Goal: Task Accomplishment & Management: Use online tool/utility

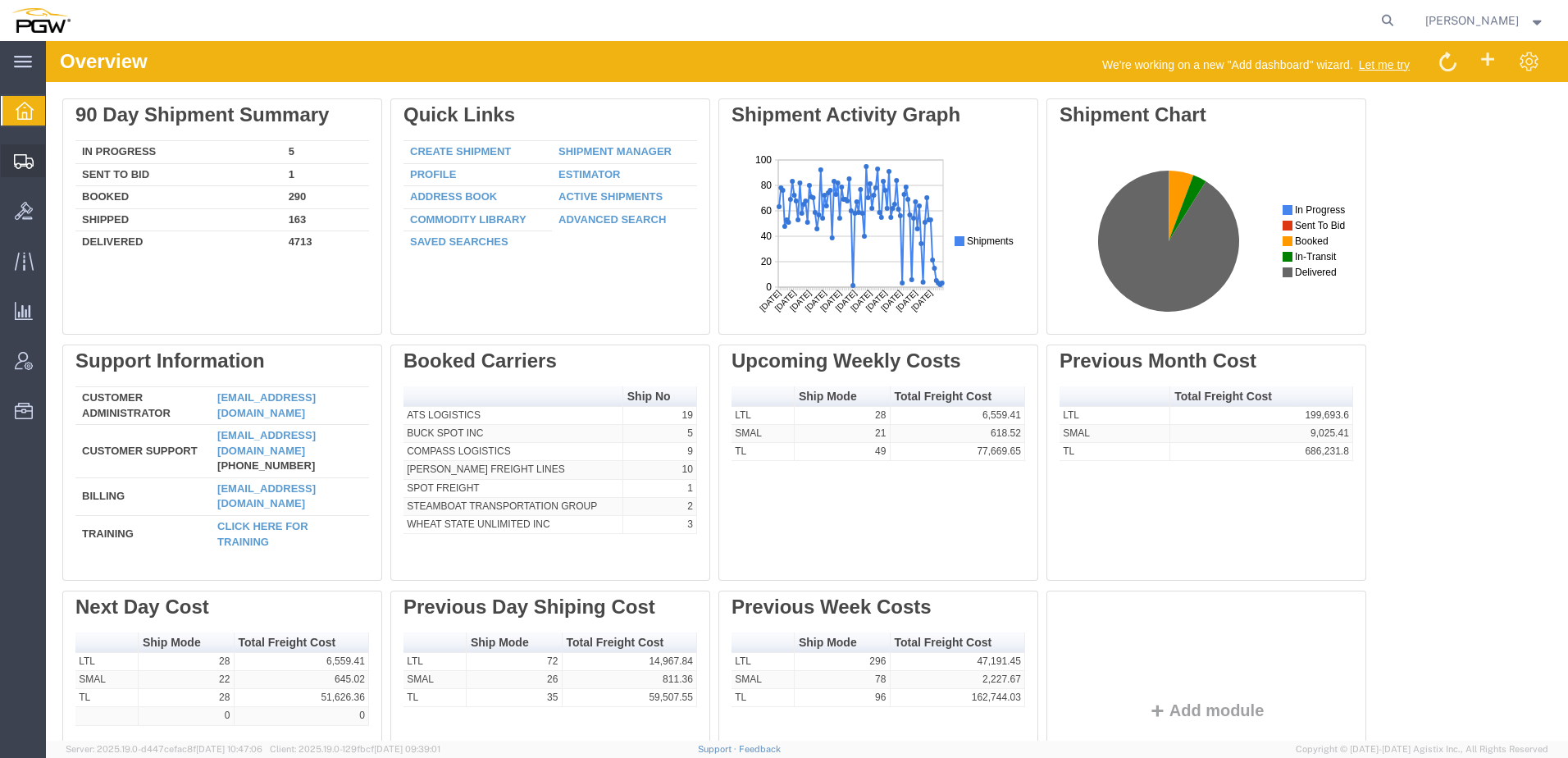
click at [0, 0] on span "Shipment Manager" at bounding box center [0, 0] width 0 height 0
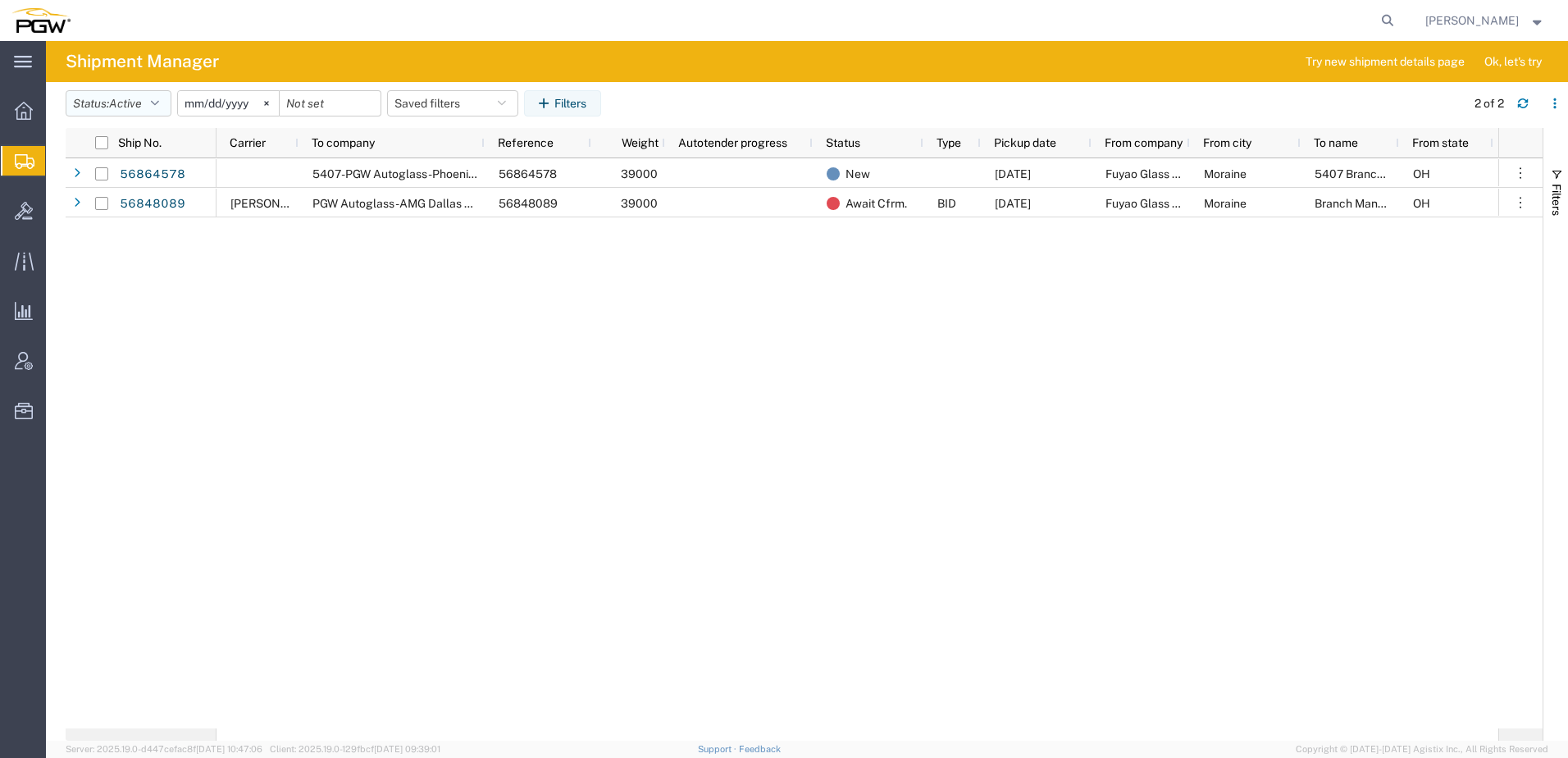
click at [102, 110] on button "Status: Active" at bounding box center [118, 103] width 105 height 26
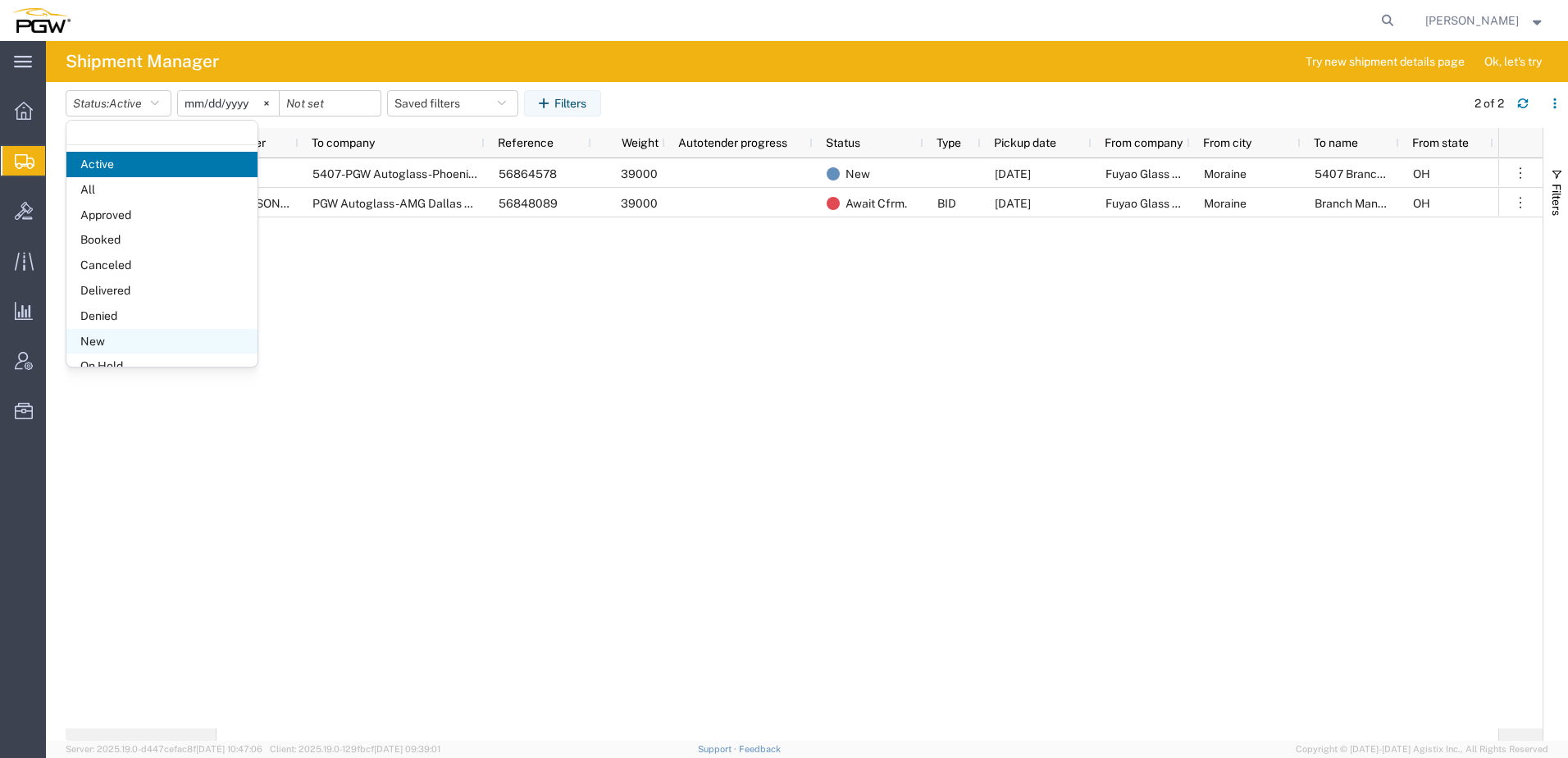
click at [113, 346] on span "New" at bounding box center [162, 342] width 191 height 25
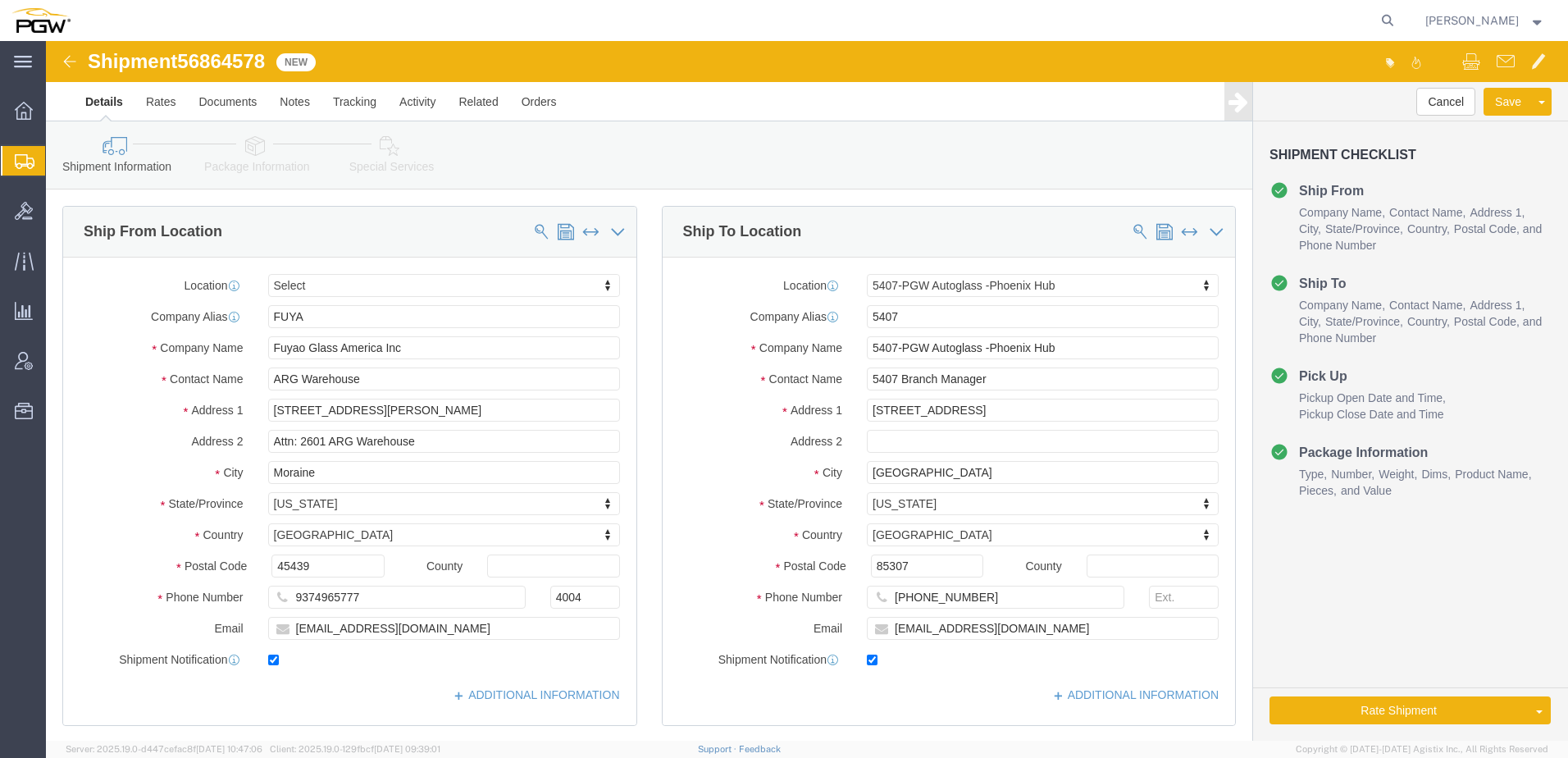
select select
select select "62351"
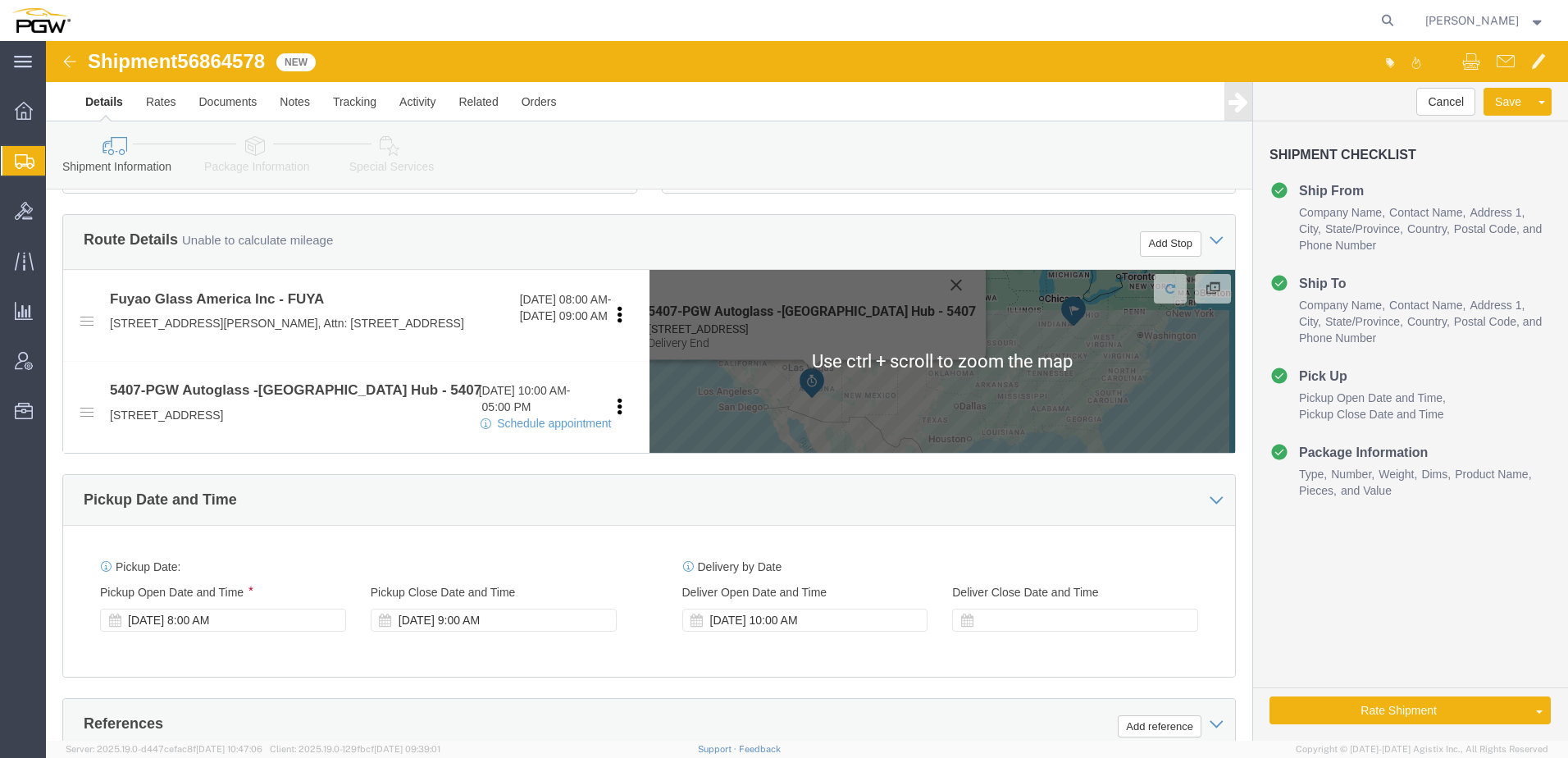
scroll to position [657, 0]
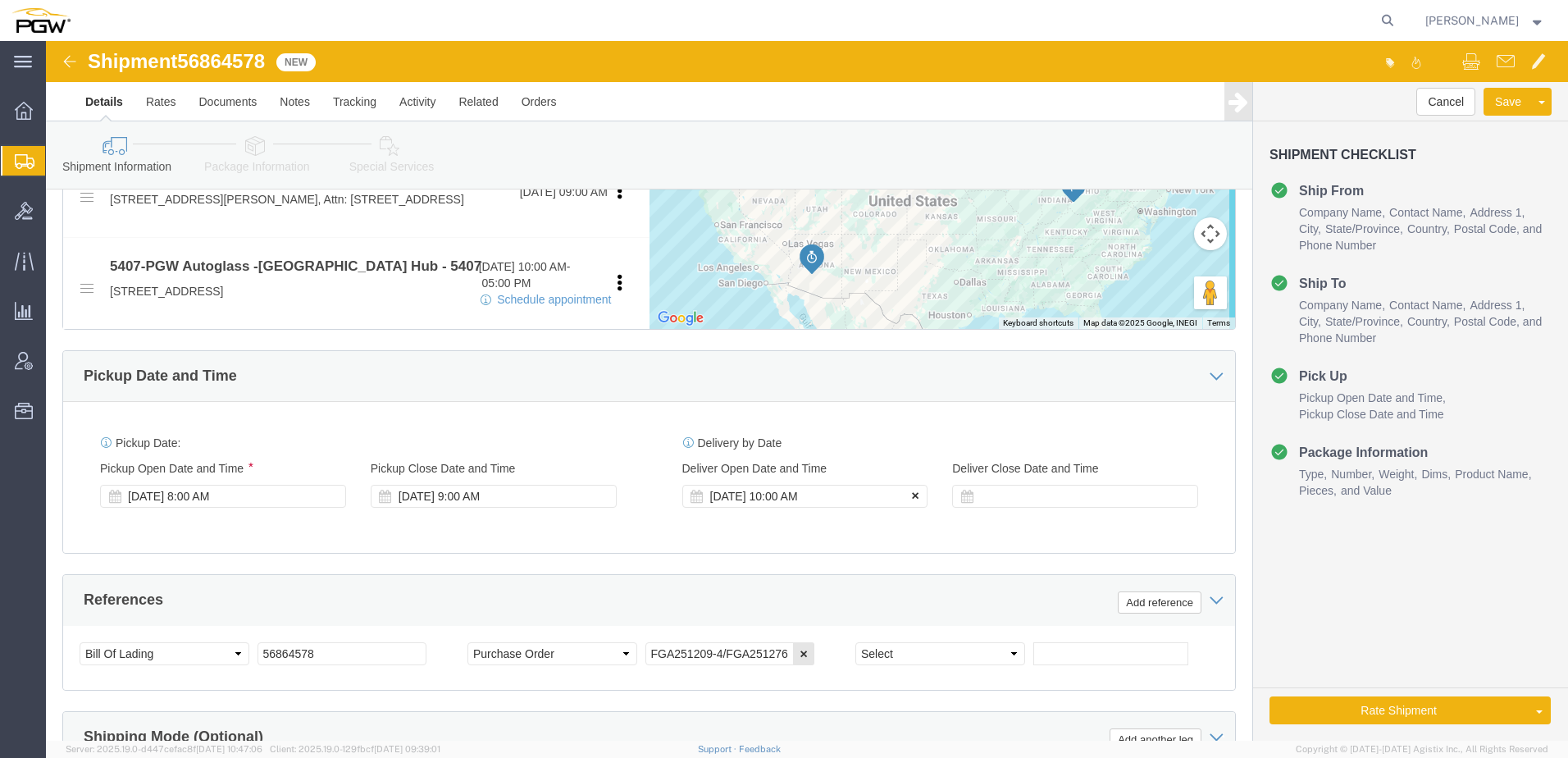
click icon
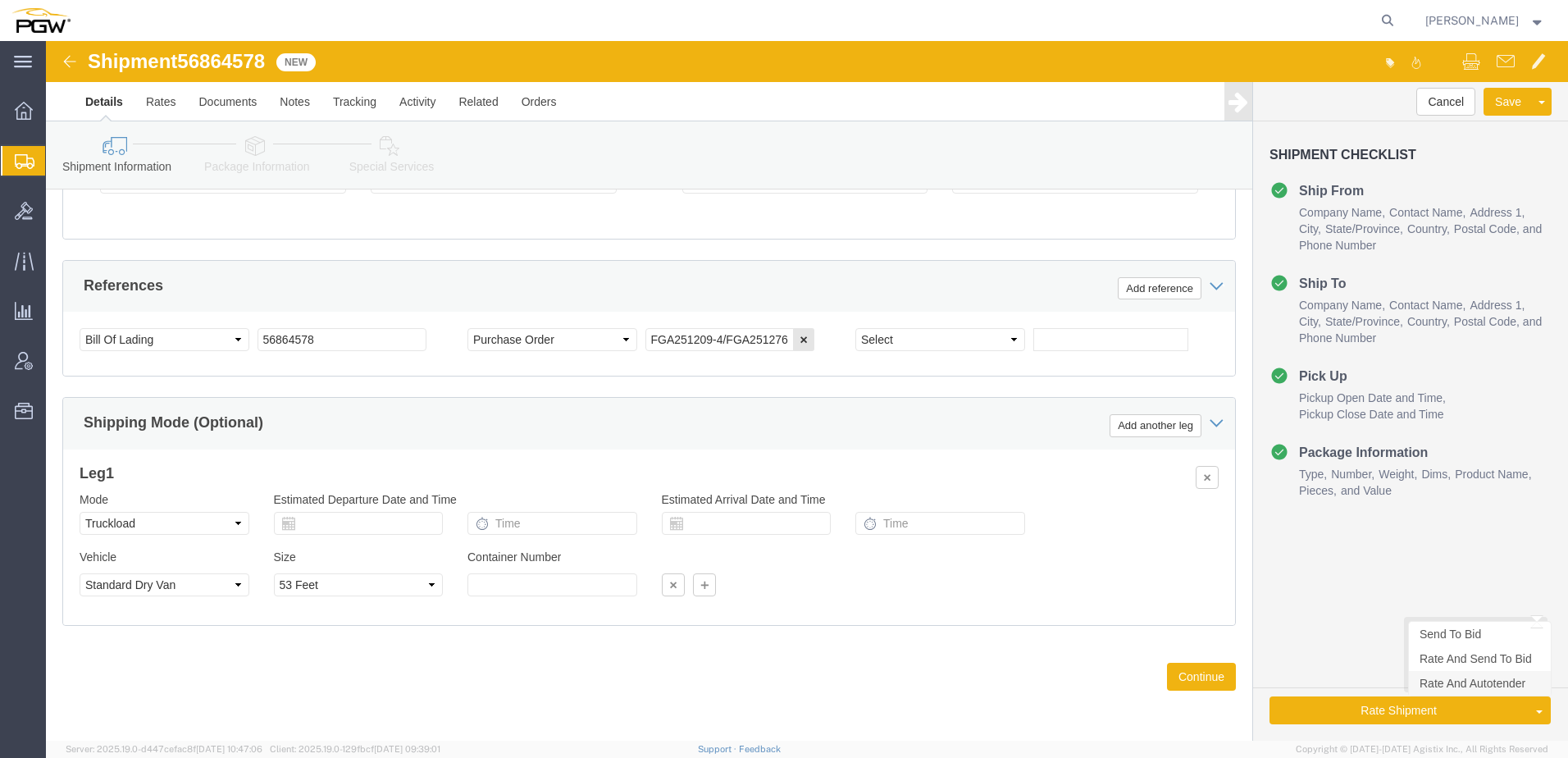
click link "Rate And Autotender"
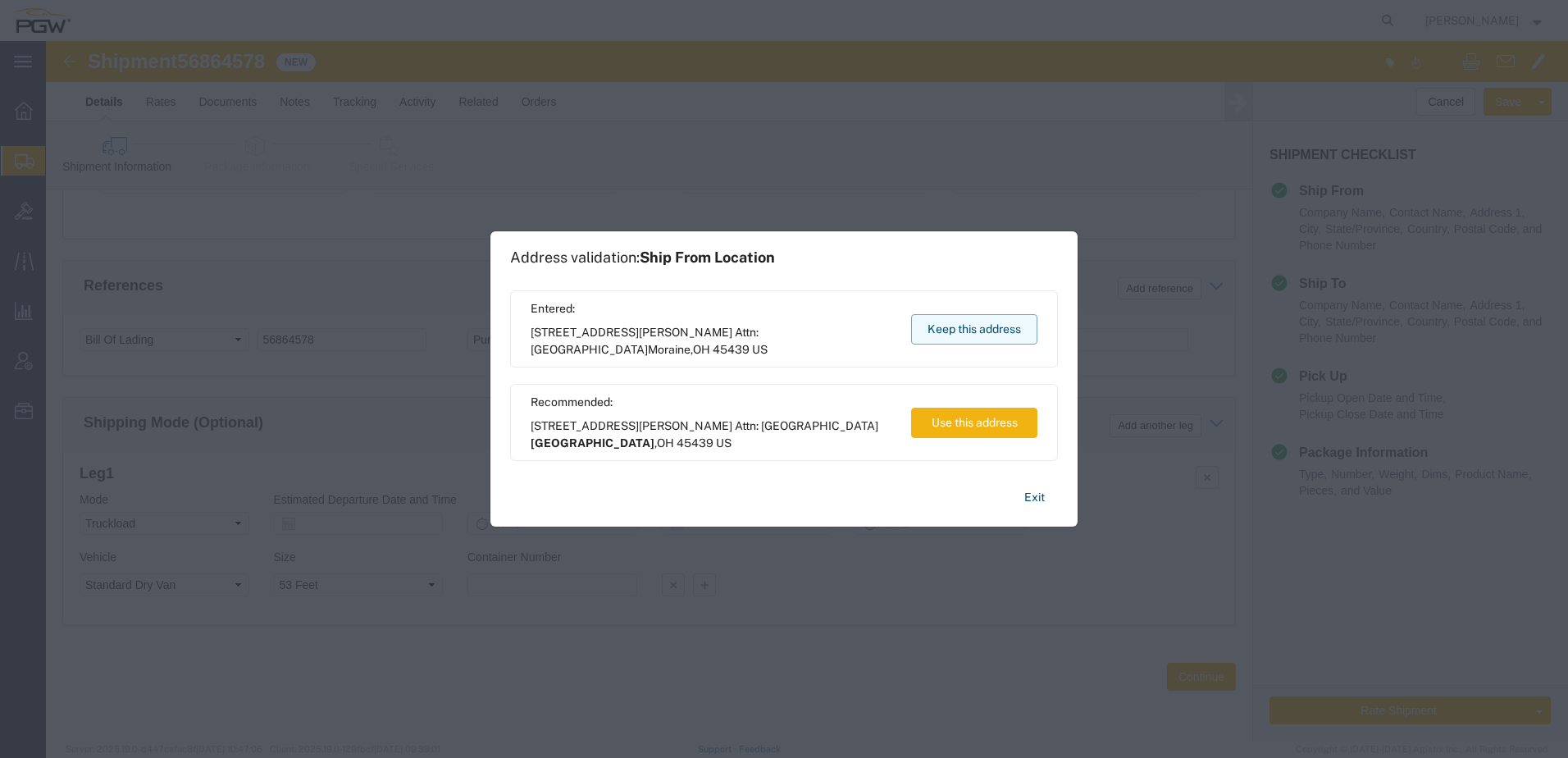
click at [976, 328] on button "Keep this address" at bounding box center [975, 329] width 127 height 30
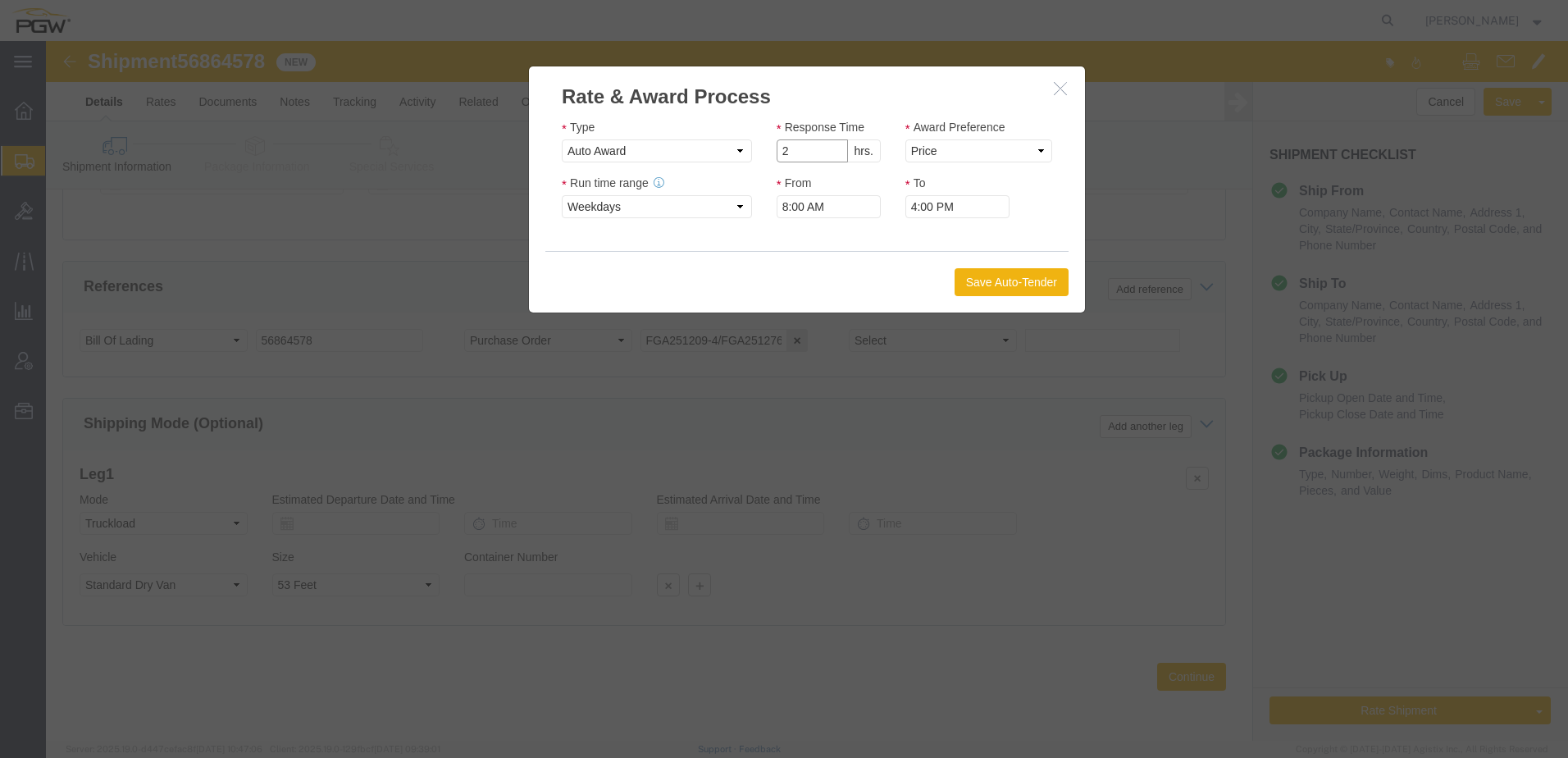
type input "2"
click input "2"
click select "Price Carrier Rank"
select select "LANE_RANK"
click select "Price Carrier Rank"
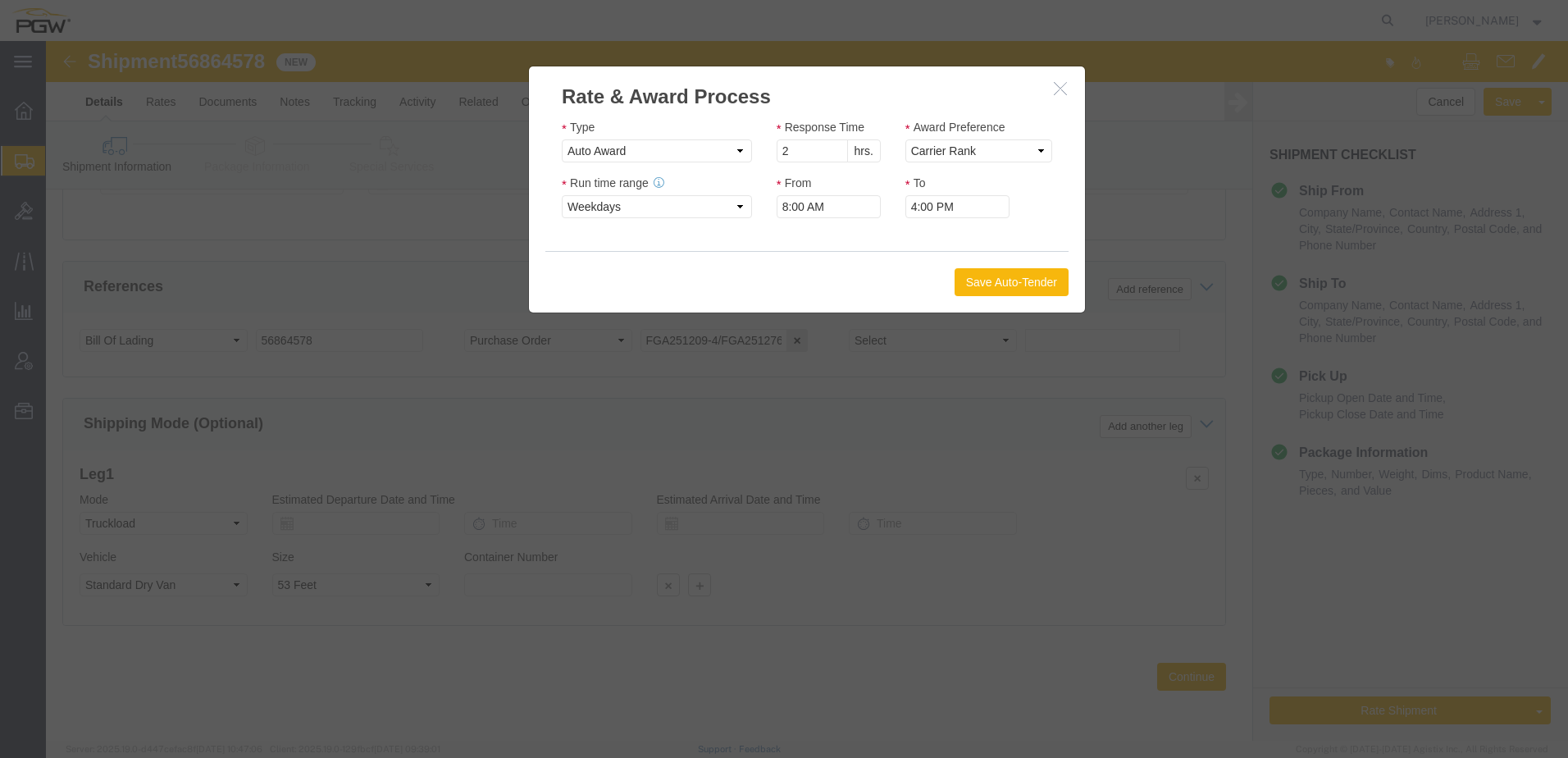
click button "Save Auto-Tender"
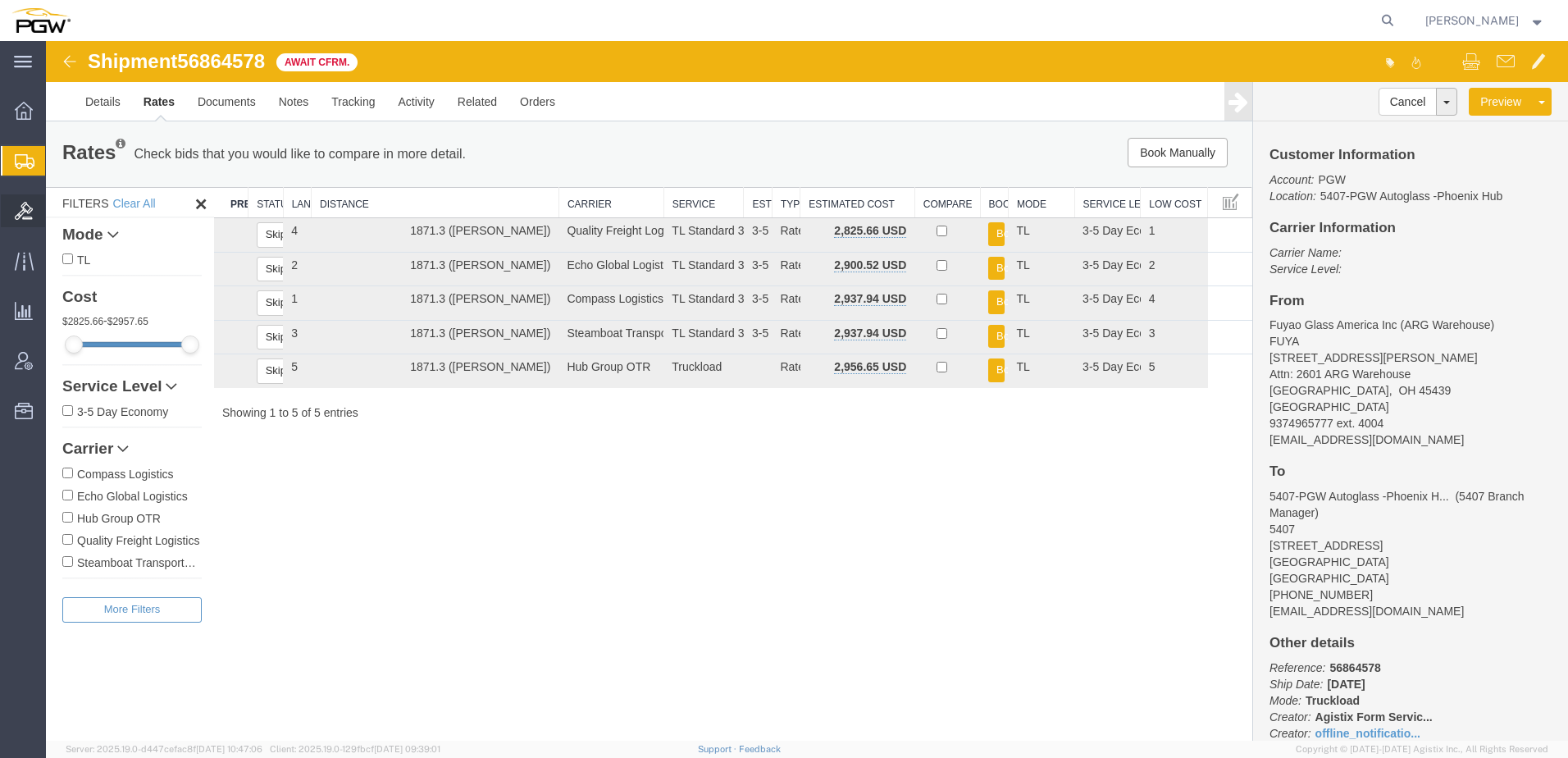
click at [19, 205] on icon at bounding box center [23, 210] width 18 height 18
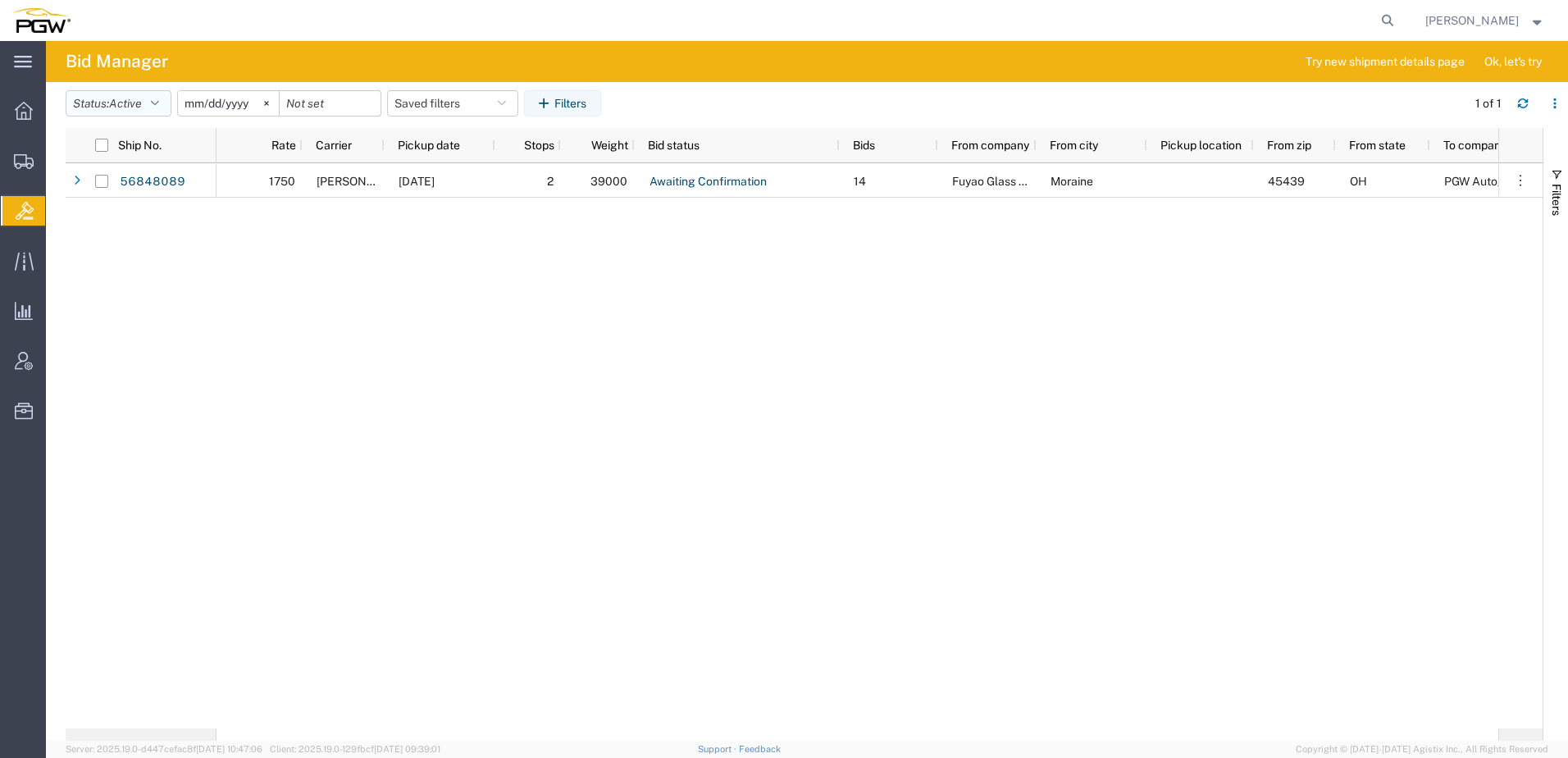
click at [139, 105] on span "Active" at bounding box center [125, 104] width 33 height 14
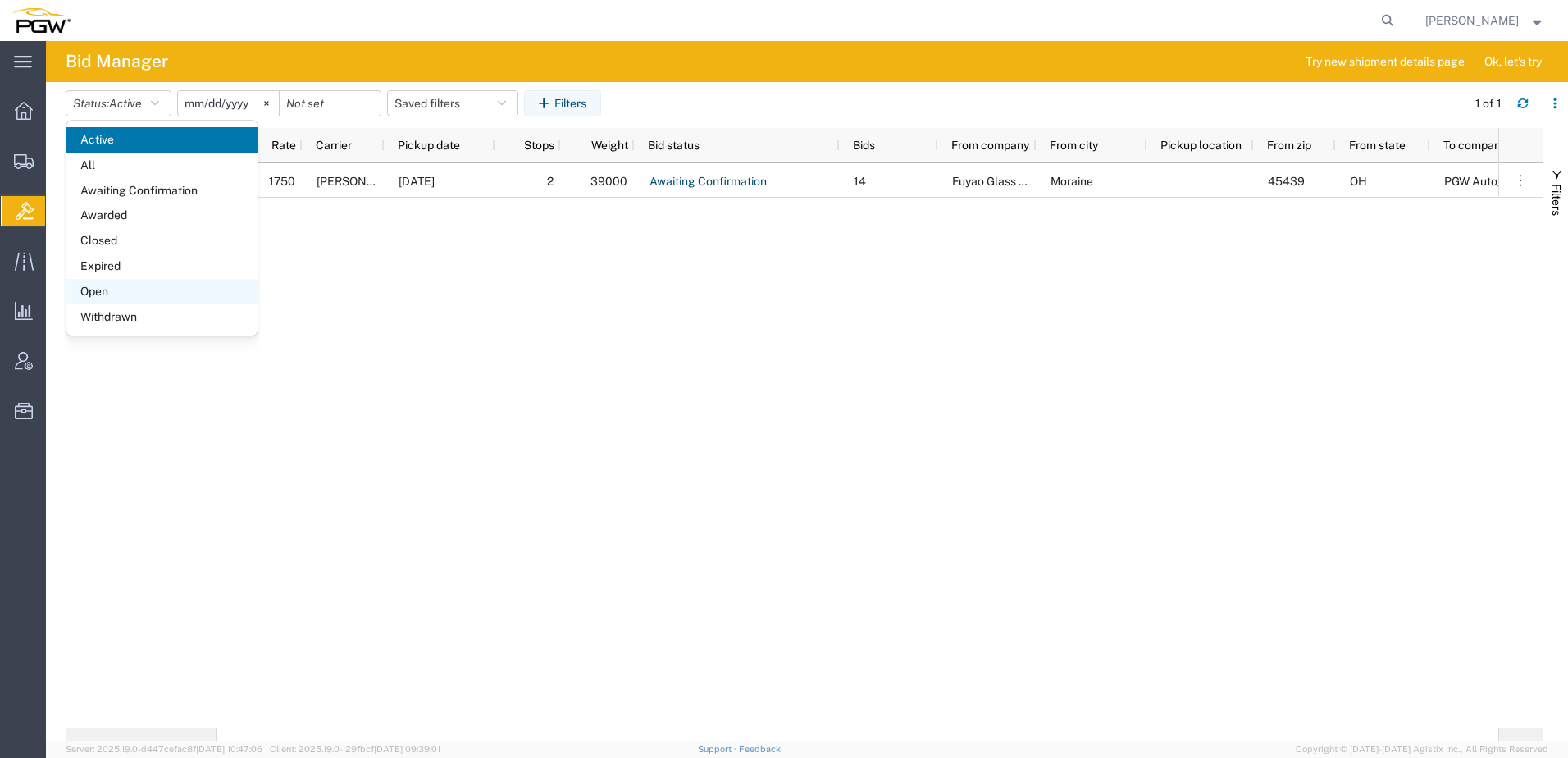
click at [105, 294] on span "Open" at bounding box center [162, 291] width 191 height 25
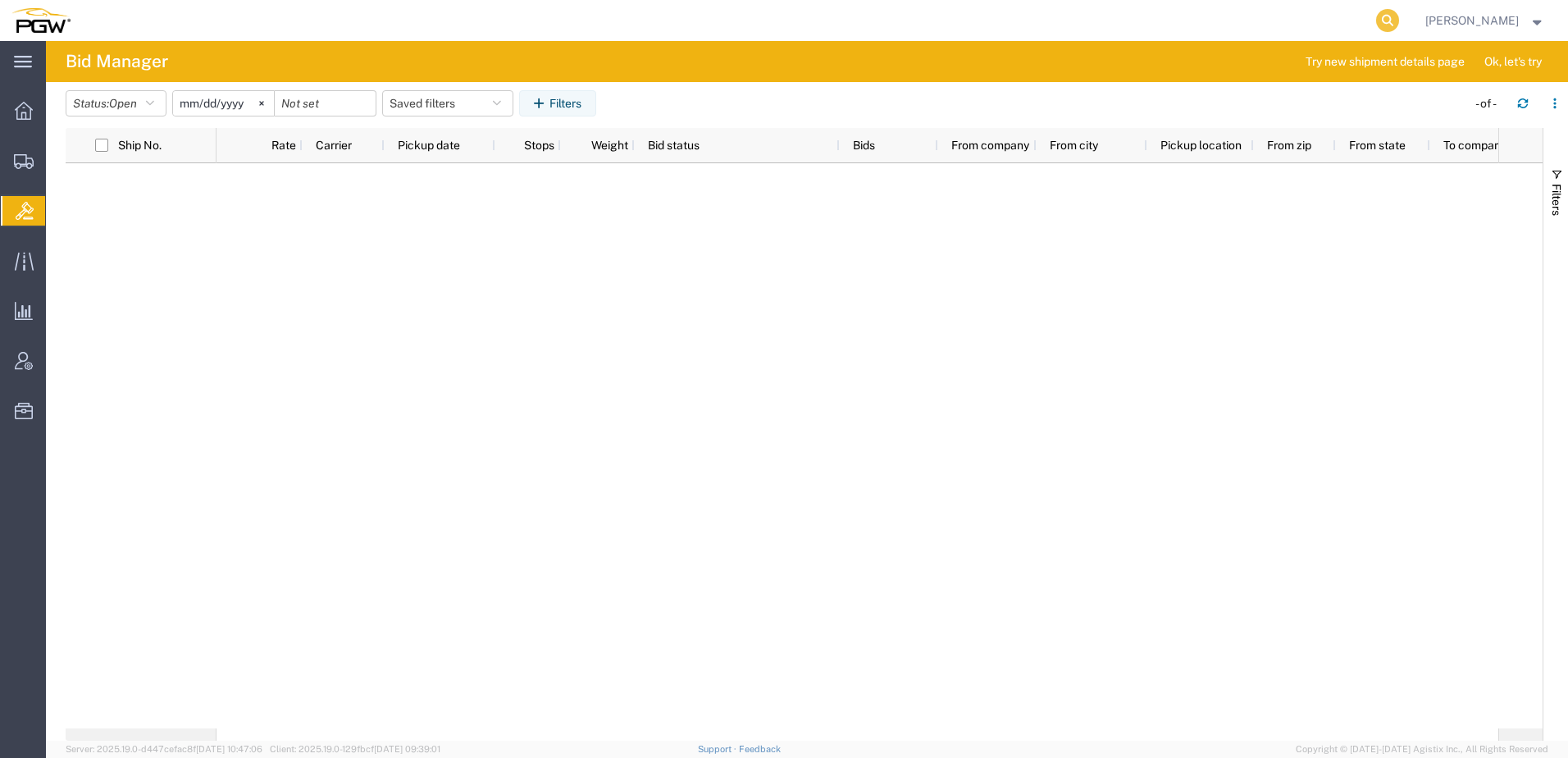
click at [1399, 24] on icon at bounding box center [1387, 20] width 23 height 23
click at [1300, 18] on input "search" at bounding box center [1127, 20] width 499 height 40
paste input "52828057"
type input "52828057"
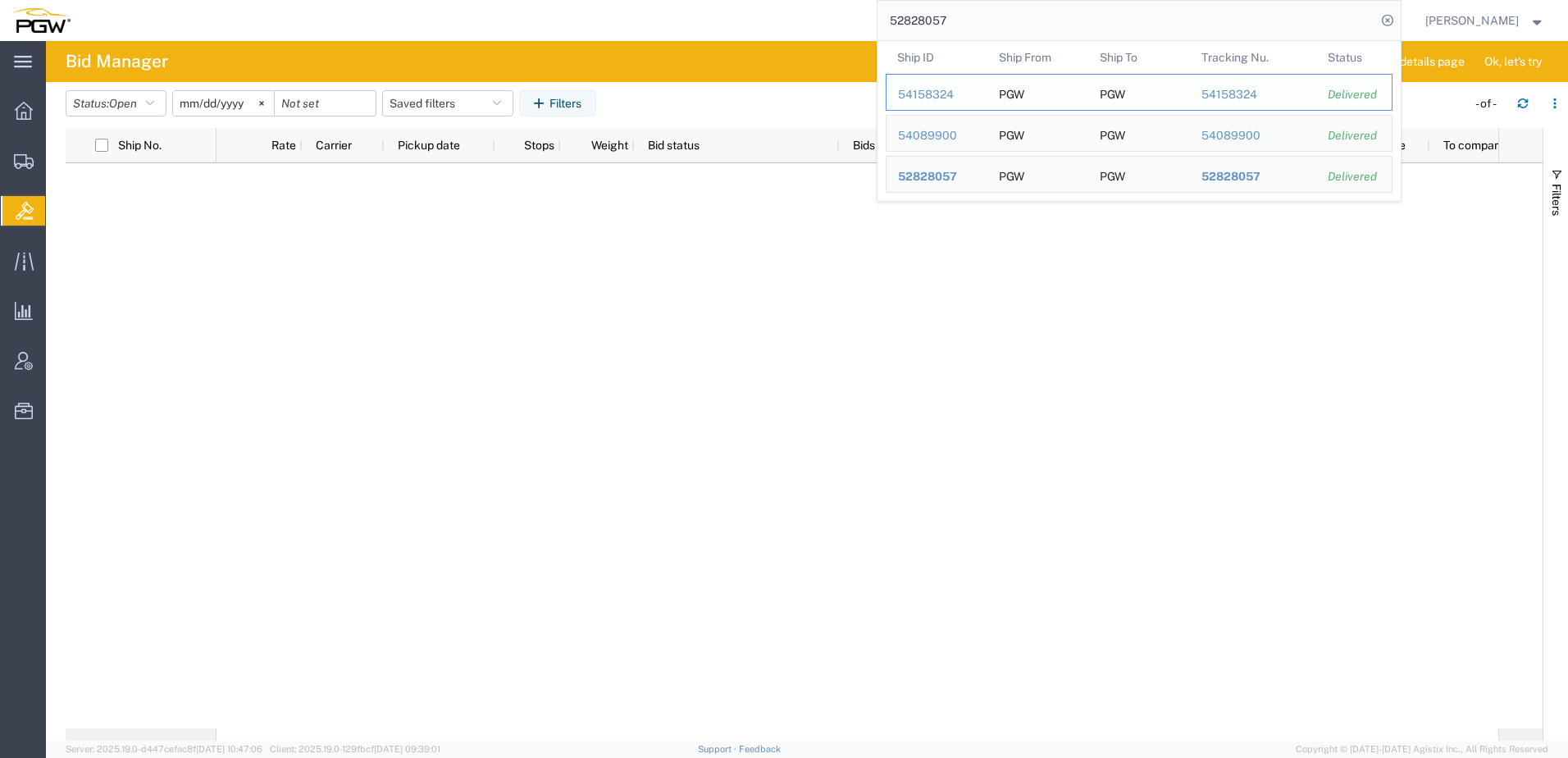
click at [950, 96] on div "54158324" at bounding box center [937, 95] width 78 height 17
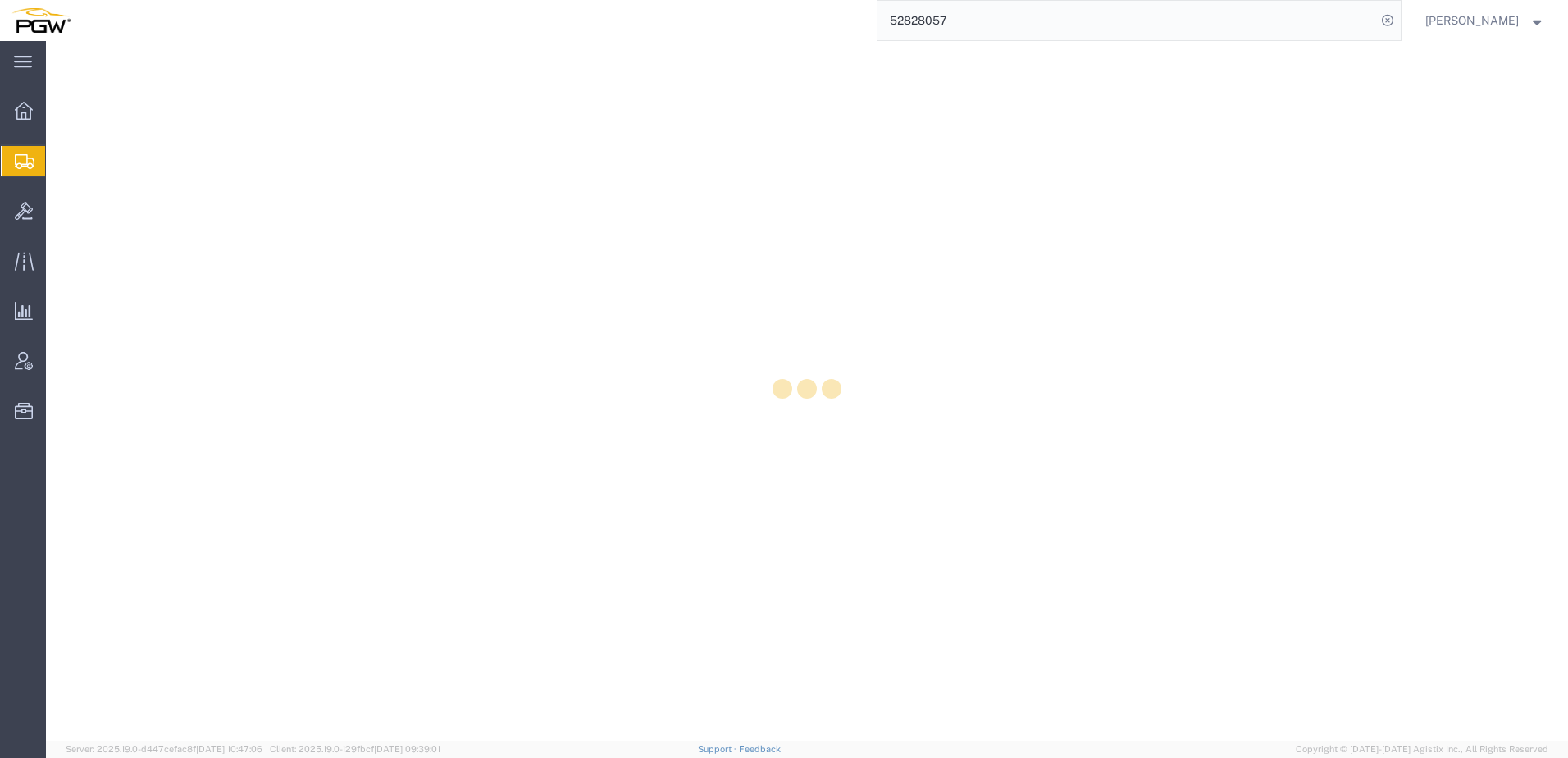
click at [950, 96] on div at bounding box center [807, 391] width 1522 height 700
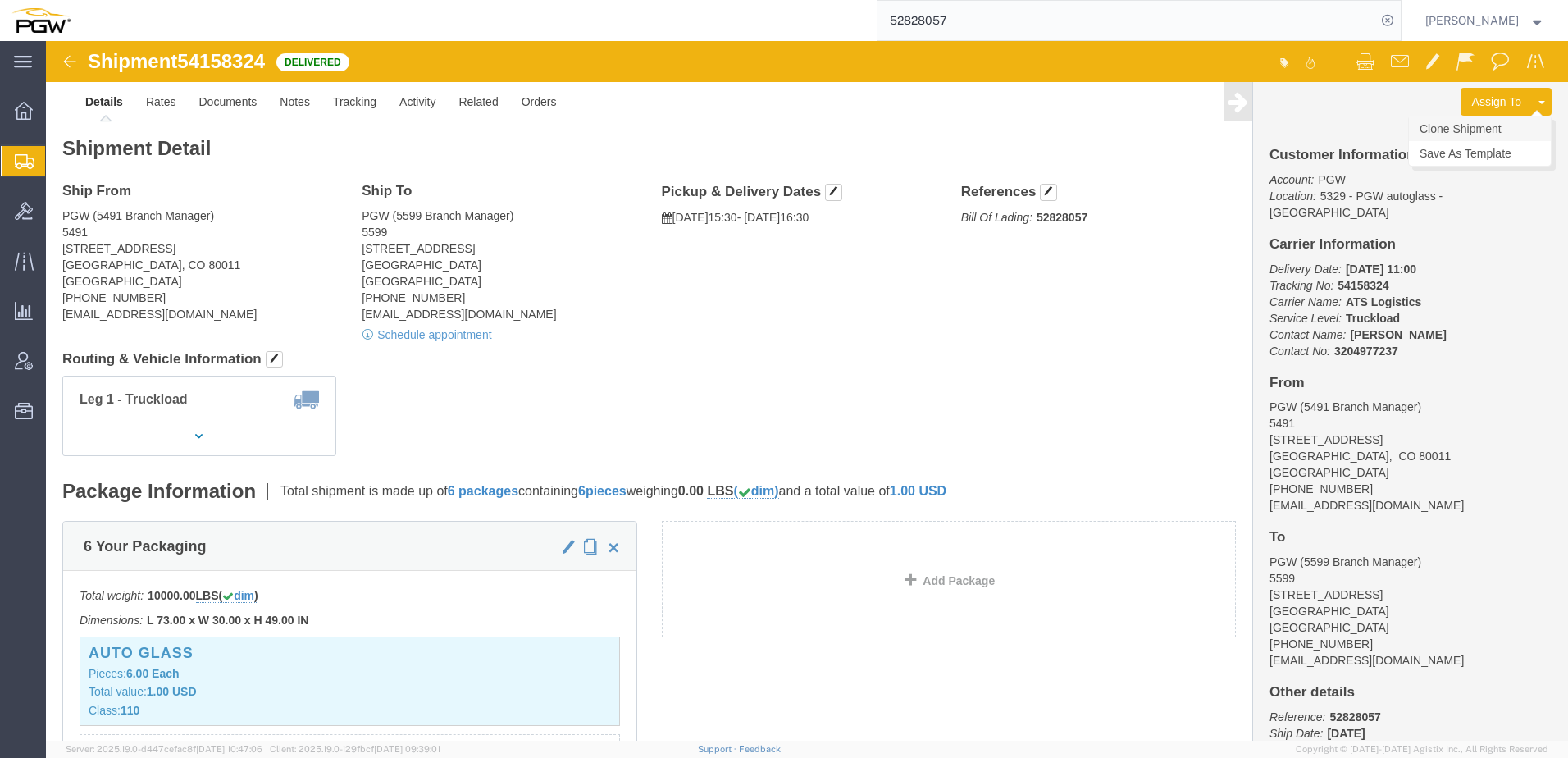
click link "Clone Shipment"
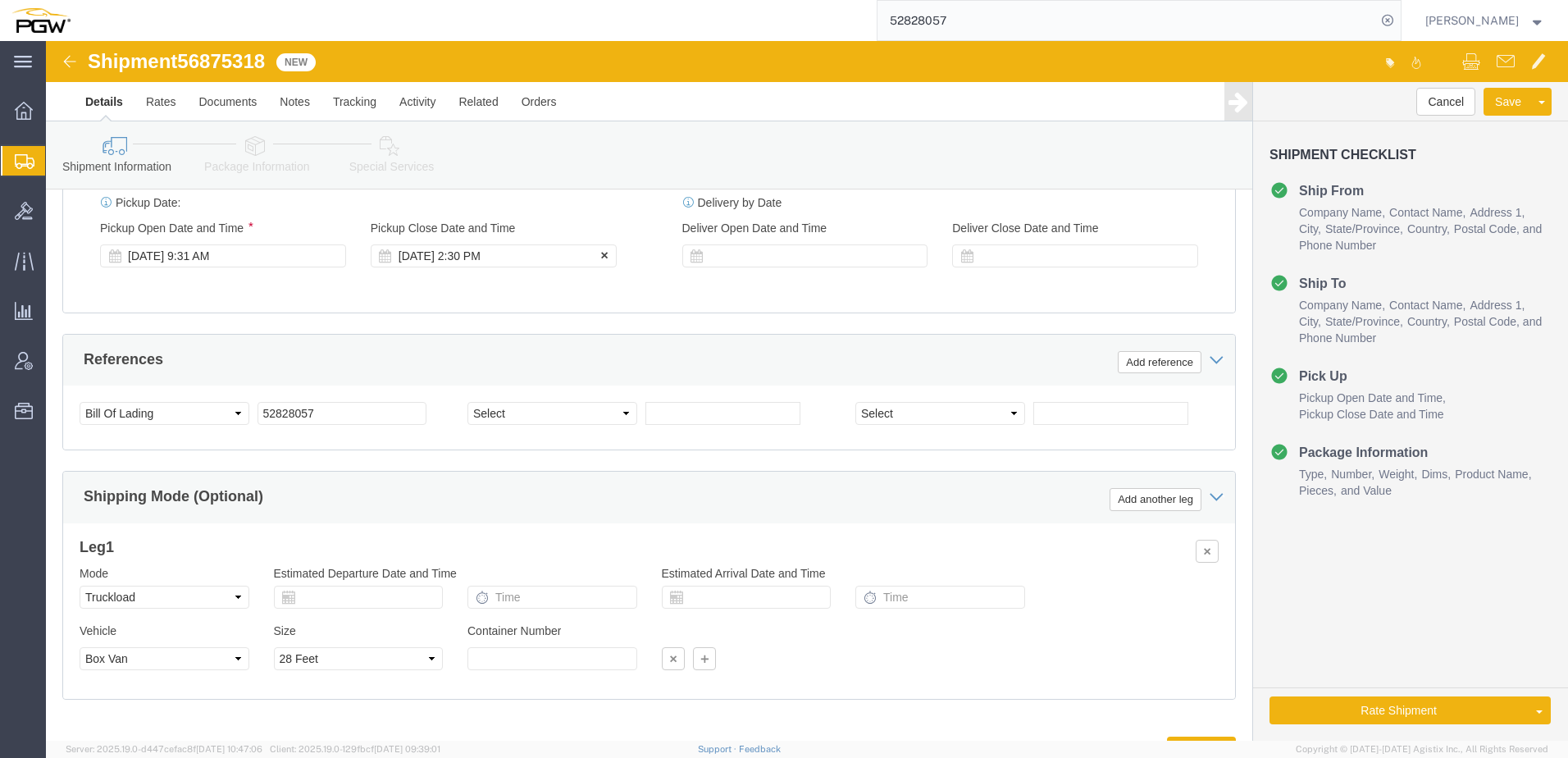
select select "34217"
select select "28399"
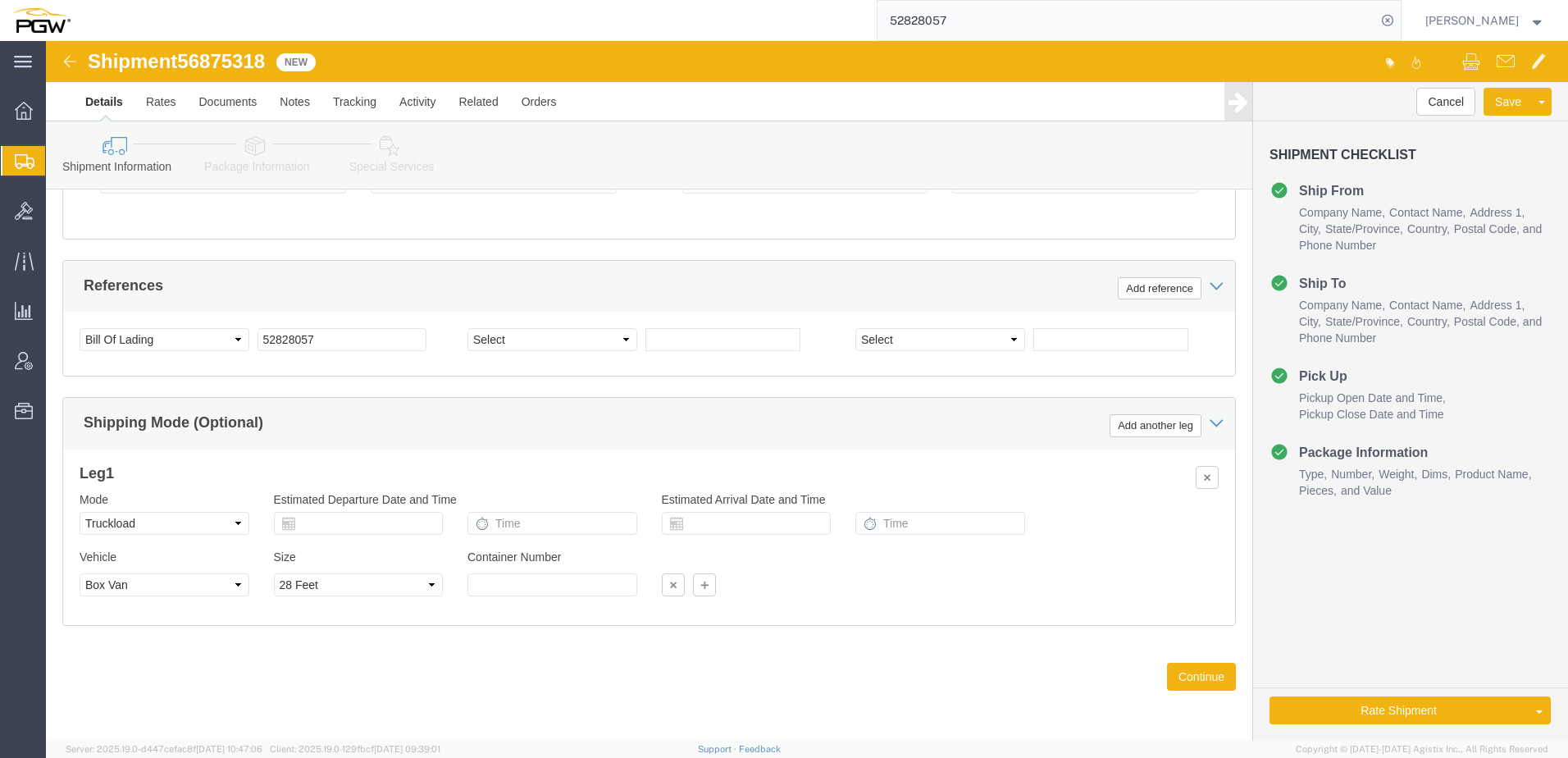
scroll to position [642, 0]
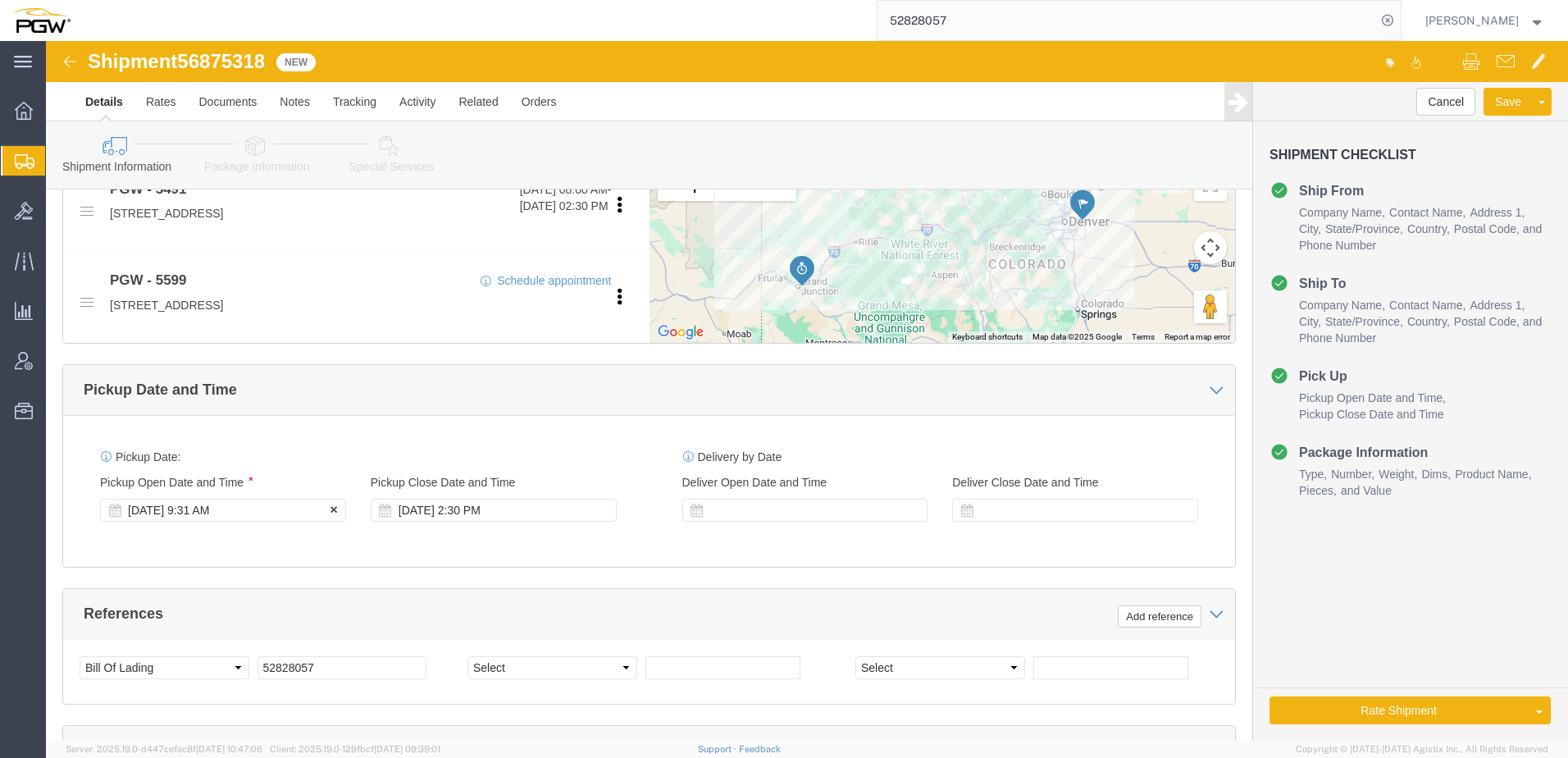
click div "Sep 19 2025 9:31 AM"
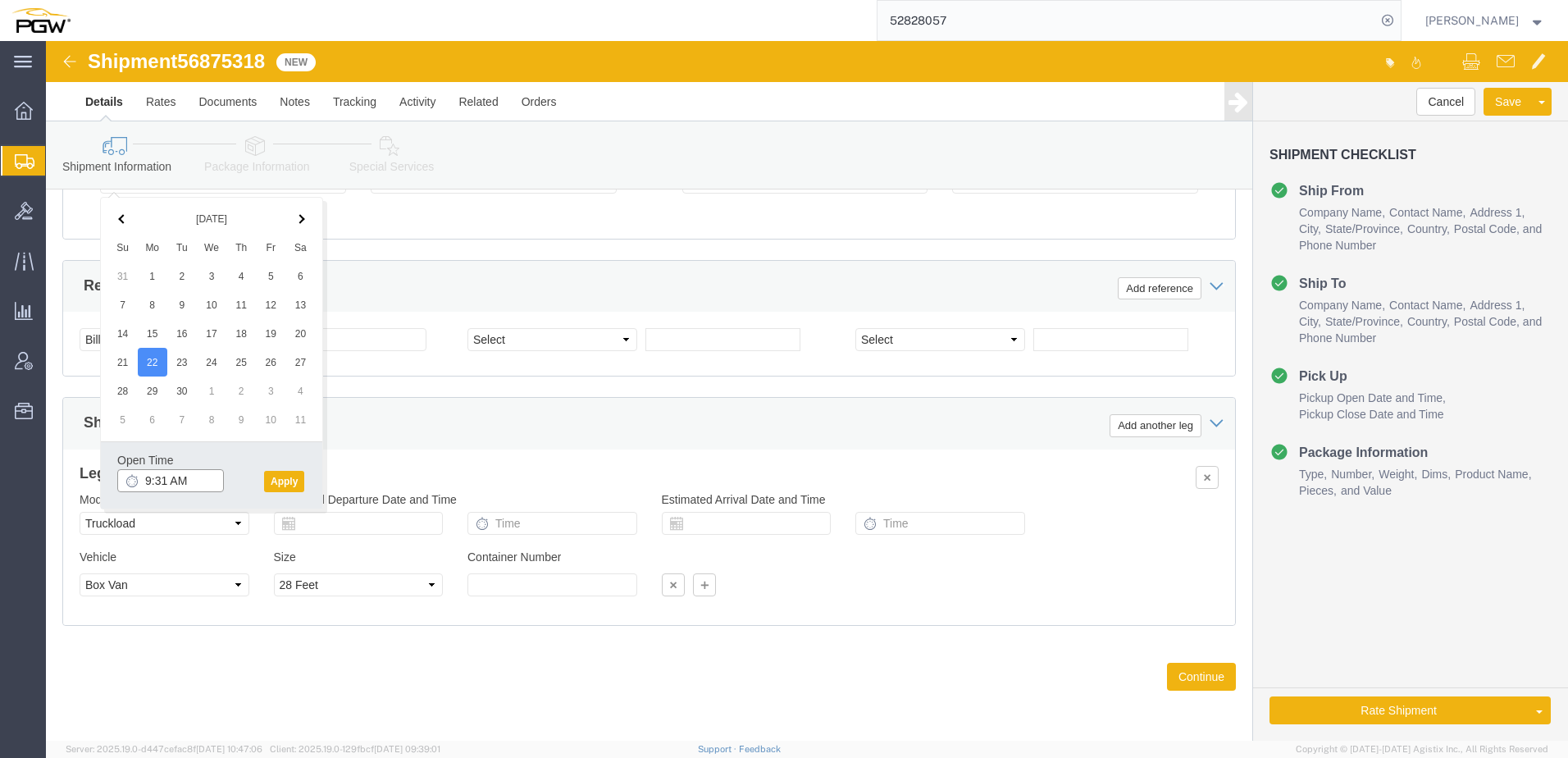
drag, startPoint x: 101, startPoint y: 436, endPoint x: 120, endPoint y: 425, distance: 22.0
click input "9:31 AM"
type input "3:30 PM"
click button "Apply"
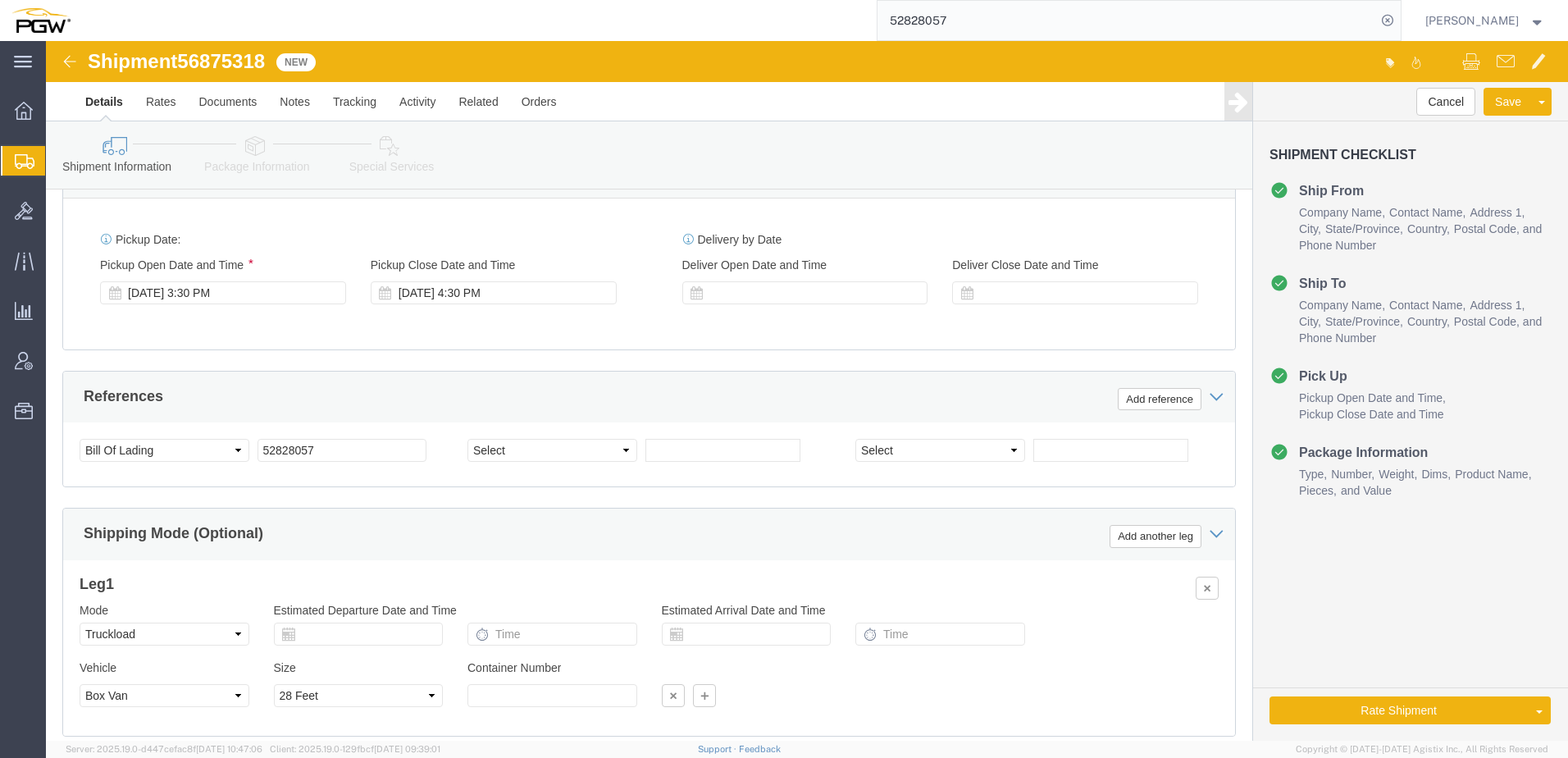
scroll to position [642, 0]
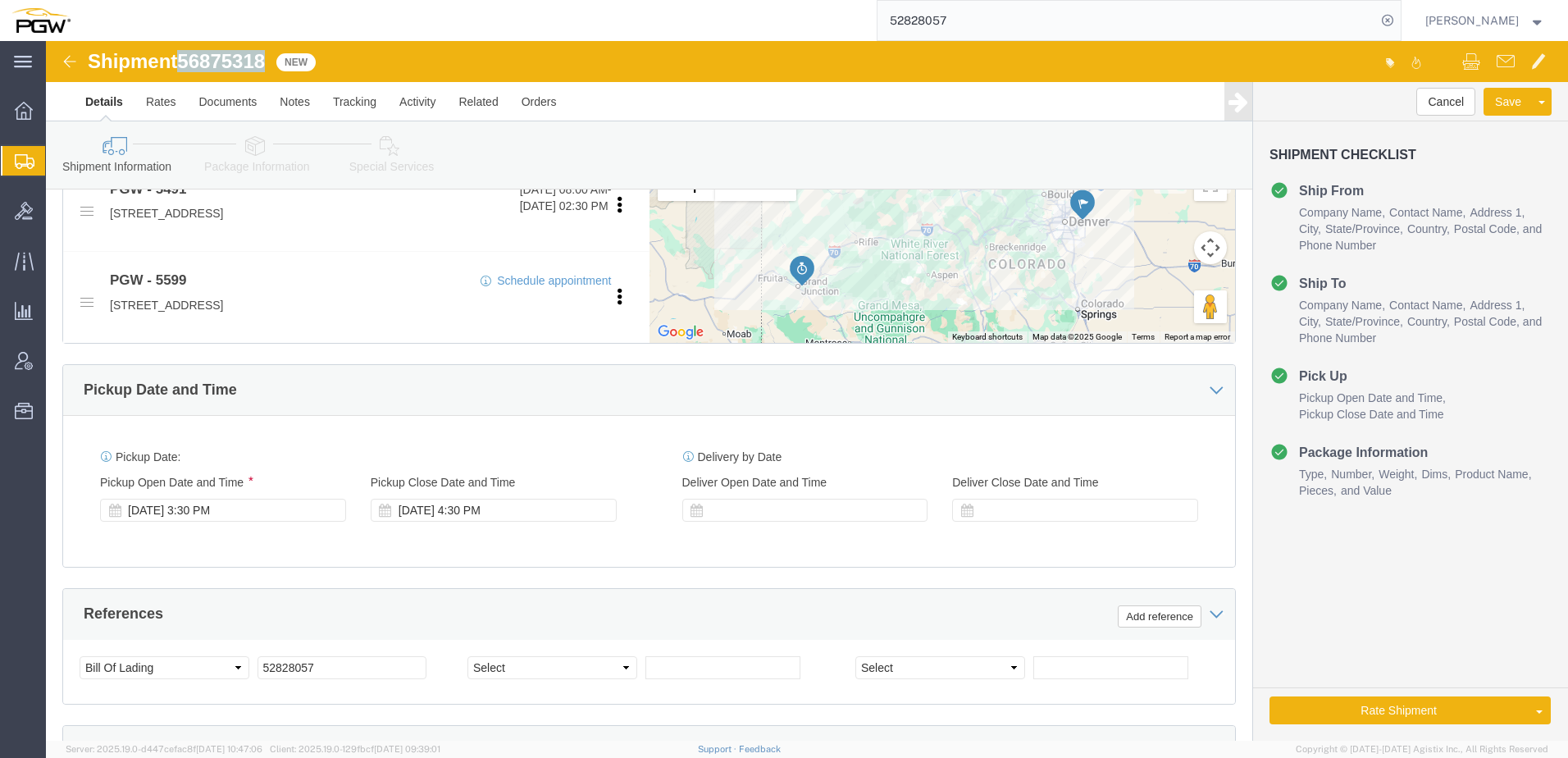
drag, startPoint x: 137, startPoint y: 23, endPoint x: 227, endPoint y: 24, distance: 90.0
click div "Shipment 56875318 New"
copy span "56875318"
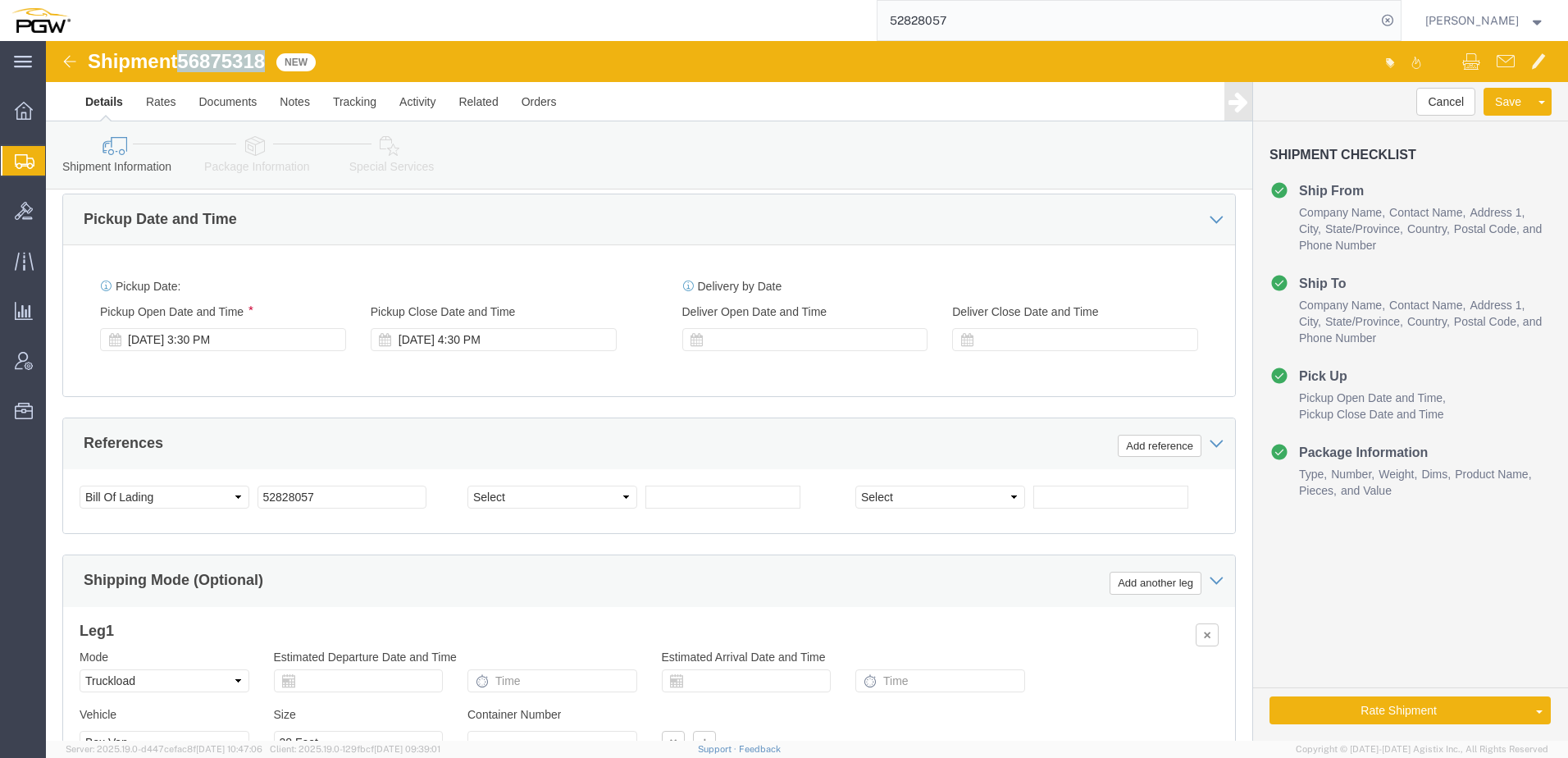
scroll to position [971, 0]
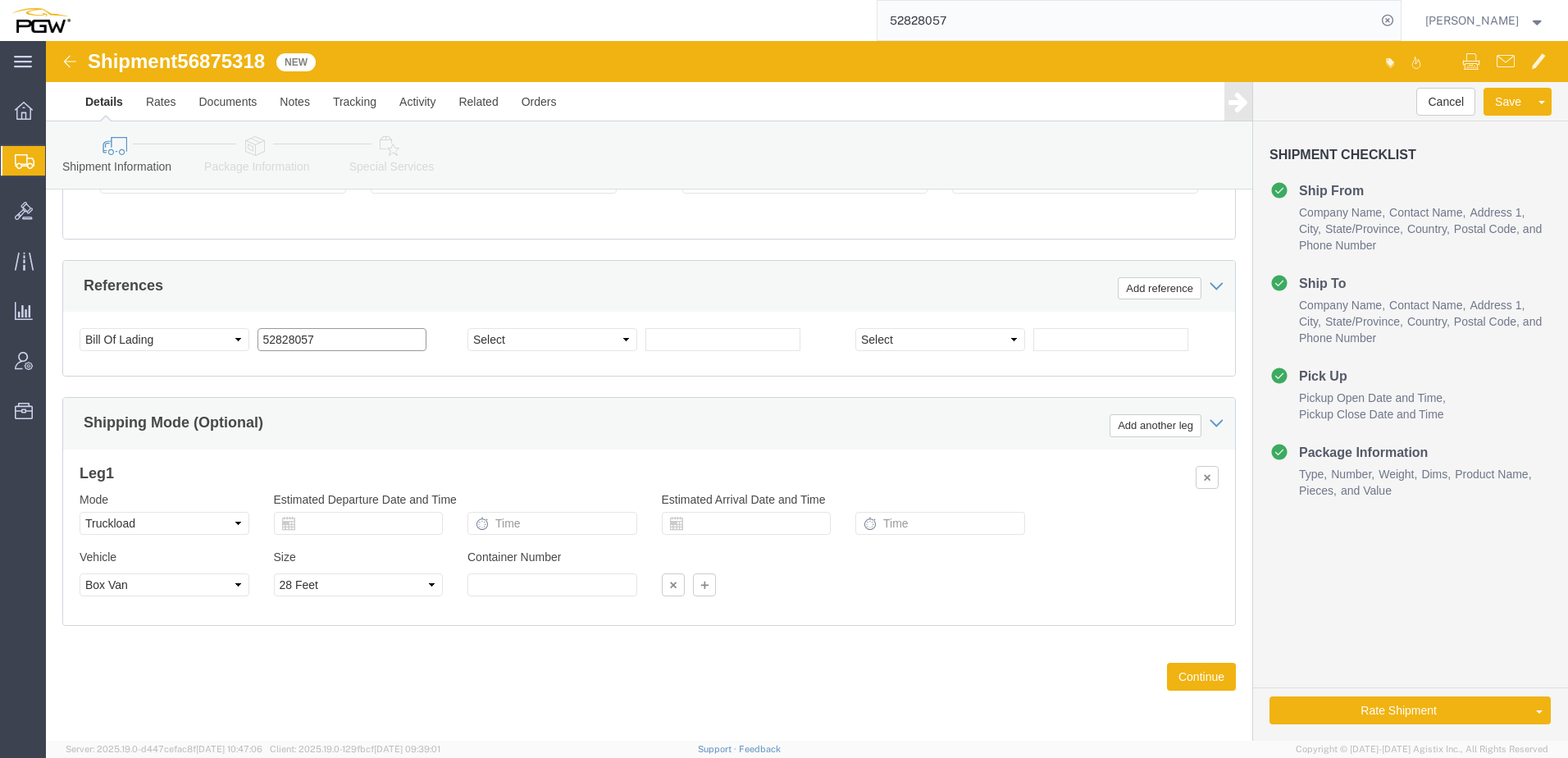
drag, startPoint x: 288, startPoint y: 298, endPoint x: -176, endPoint y: 245, distance: 467.0
click html "Shipment 56875318 New Details Rates Documents Notes Tracking Activity Related O…"
paste input "6875318"
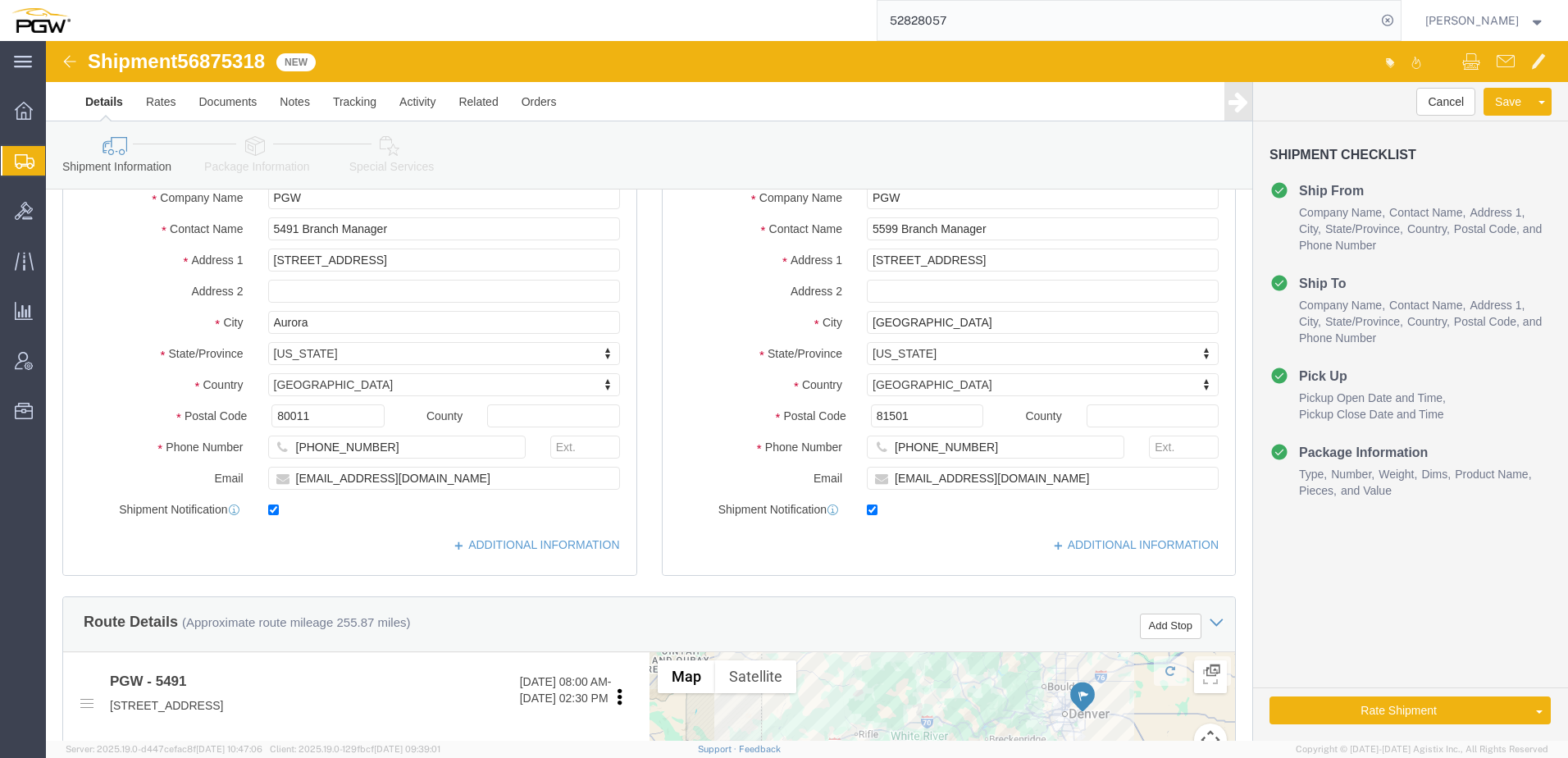
scroll to position [0, 0]
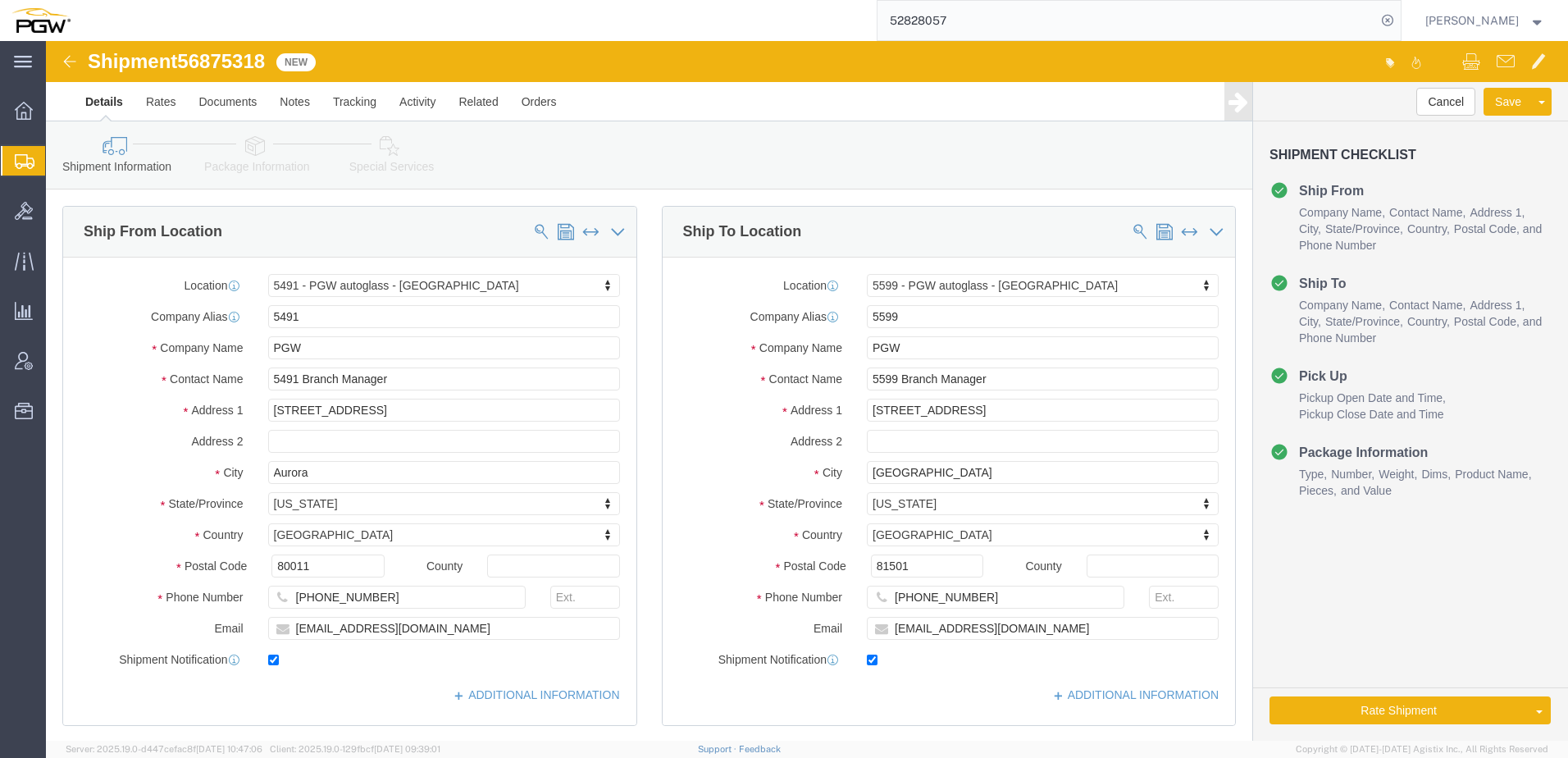
type input "56875318"
click icon
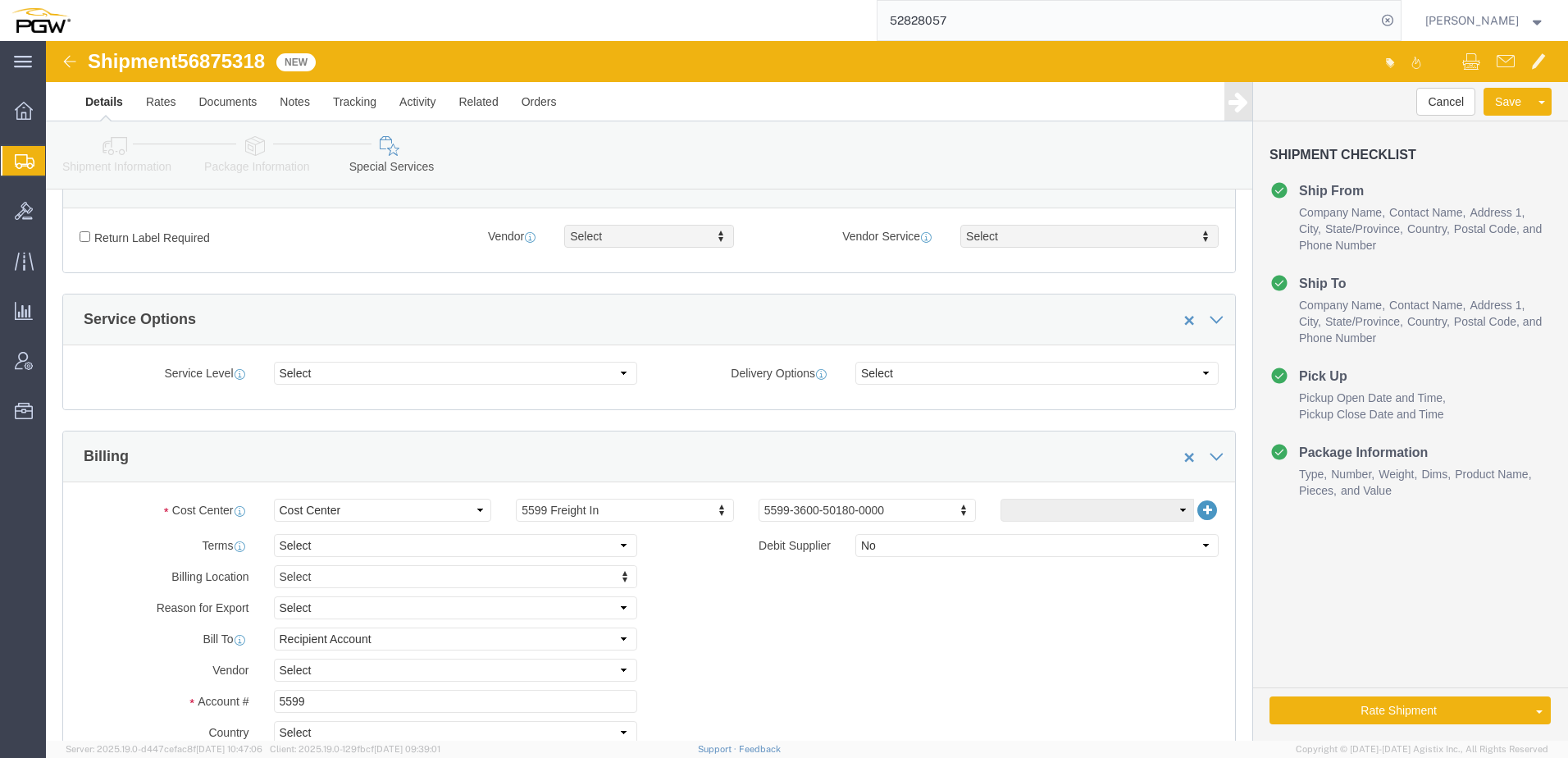
scroll to position [574, 0]
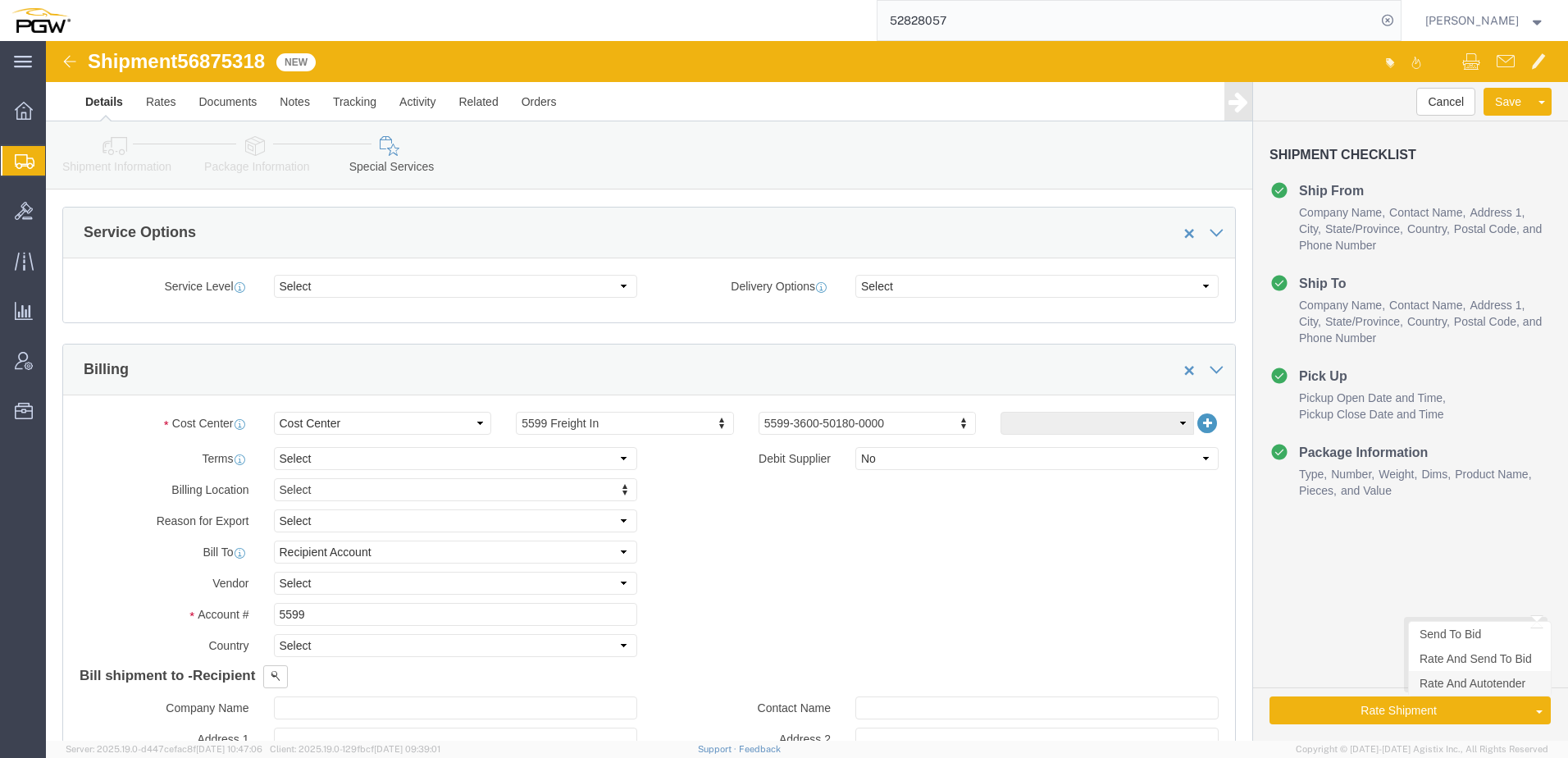
click link "Rate And Autotender"
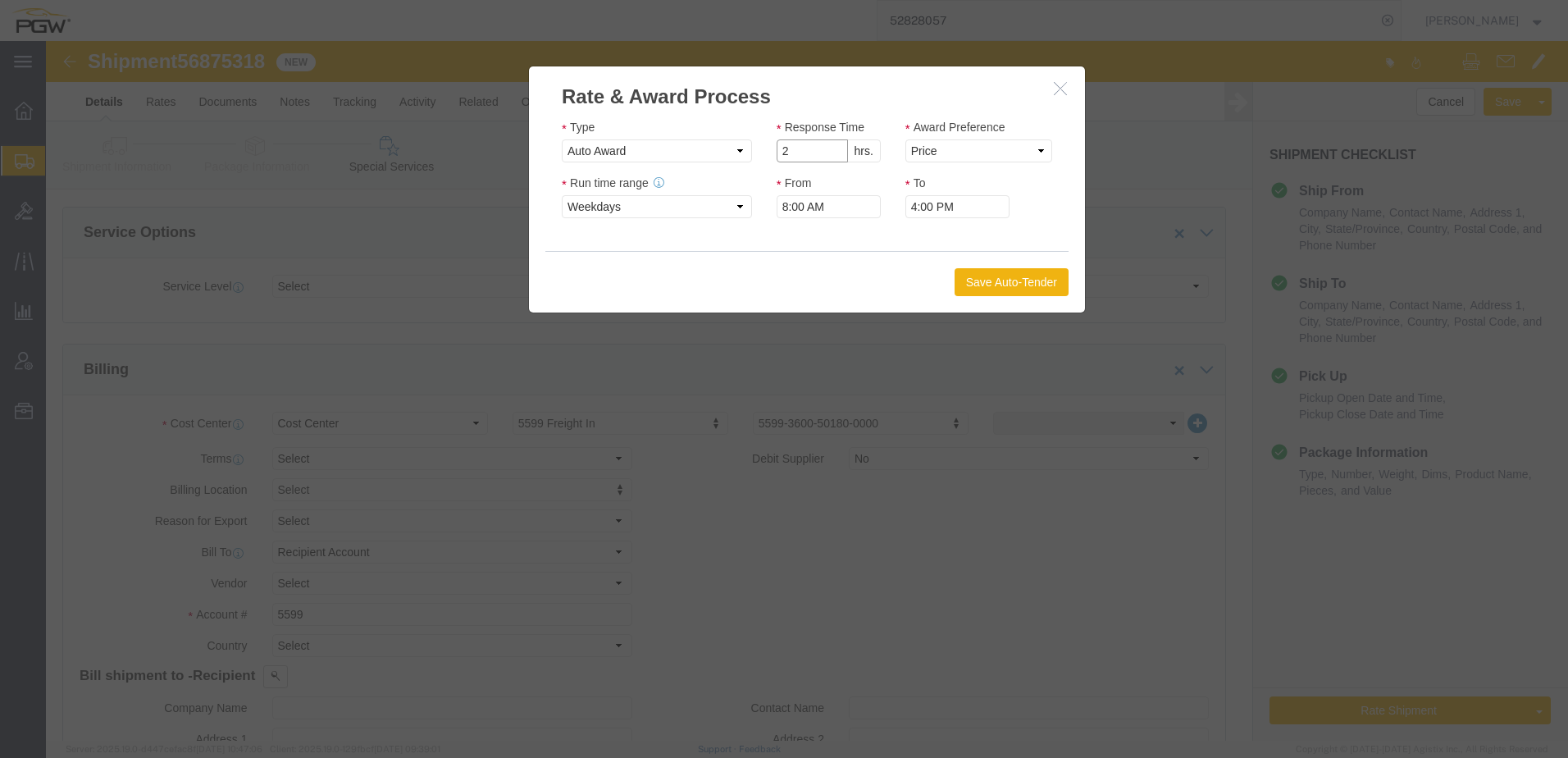
type input "2"
click input "2"
click select "Price Carrier Rank"
select select "LANE_RANK"
click select "Price Carrier Rank"
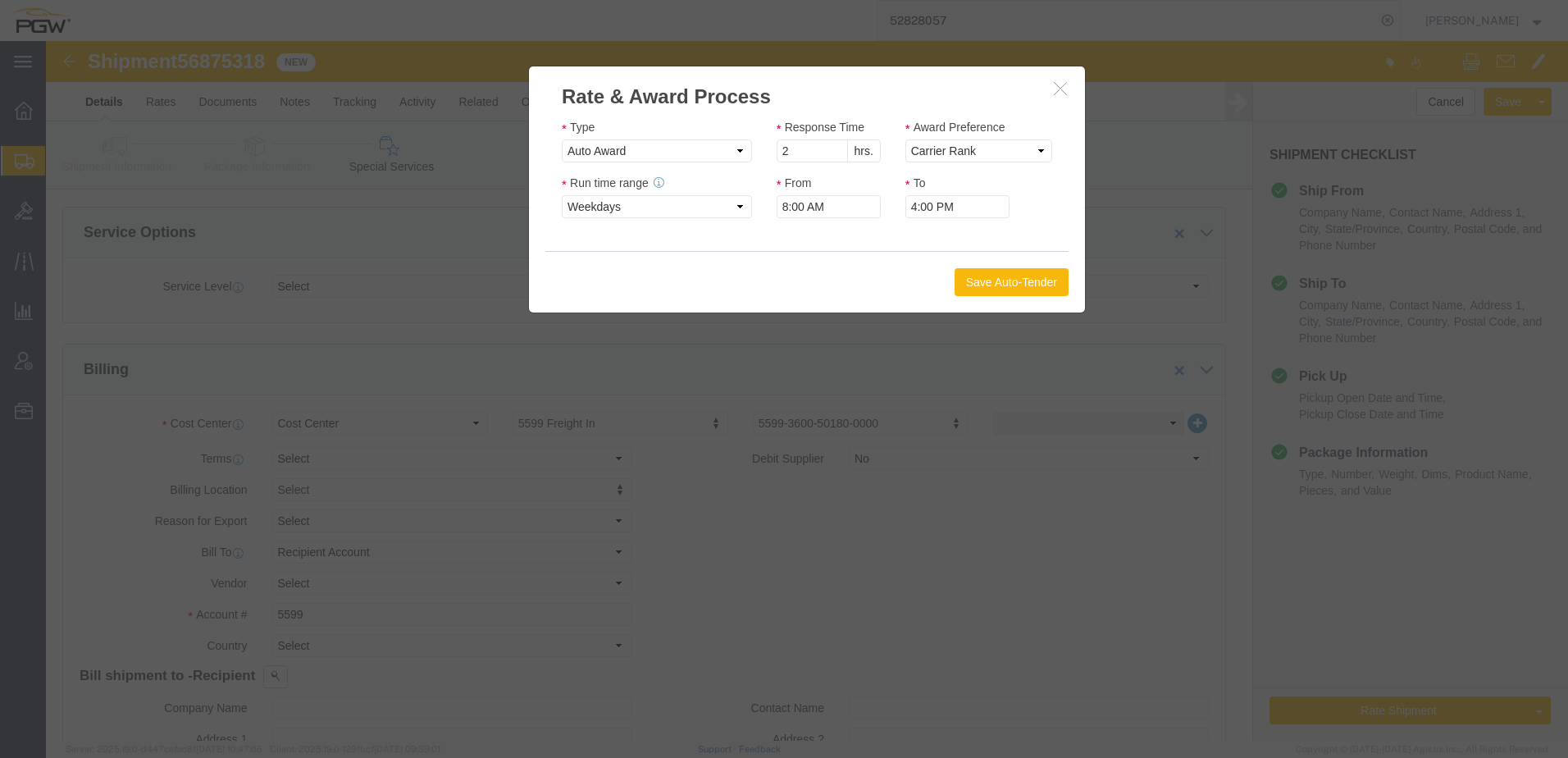
click button "Save Auto-Tender"
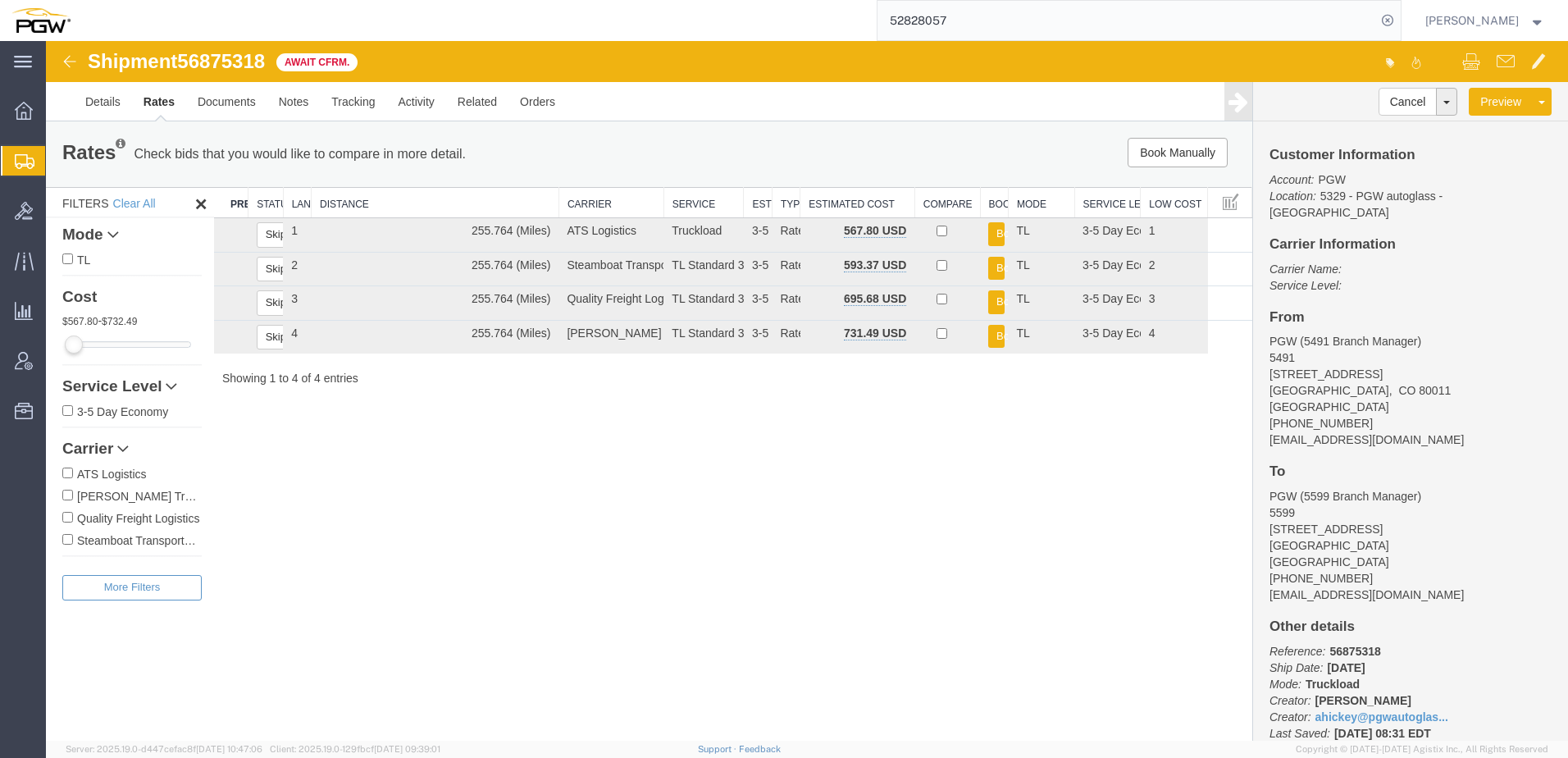
scroll to position [0, 0]
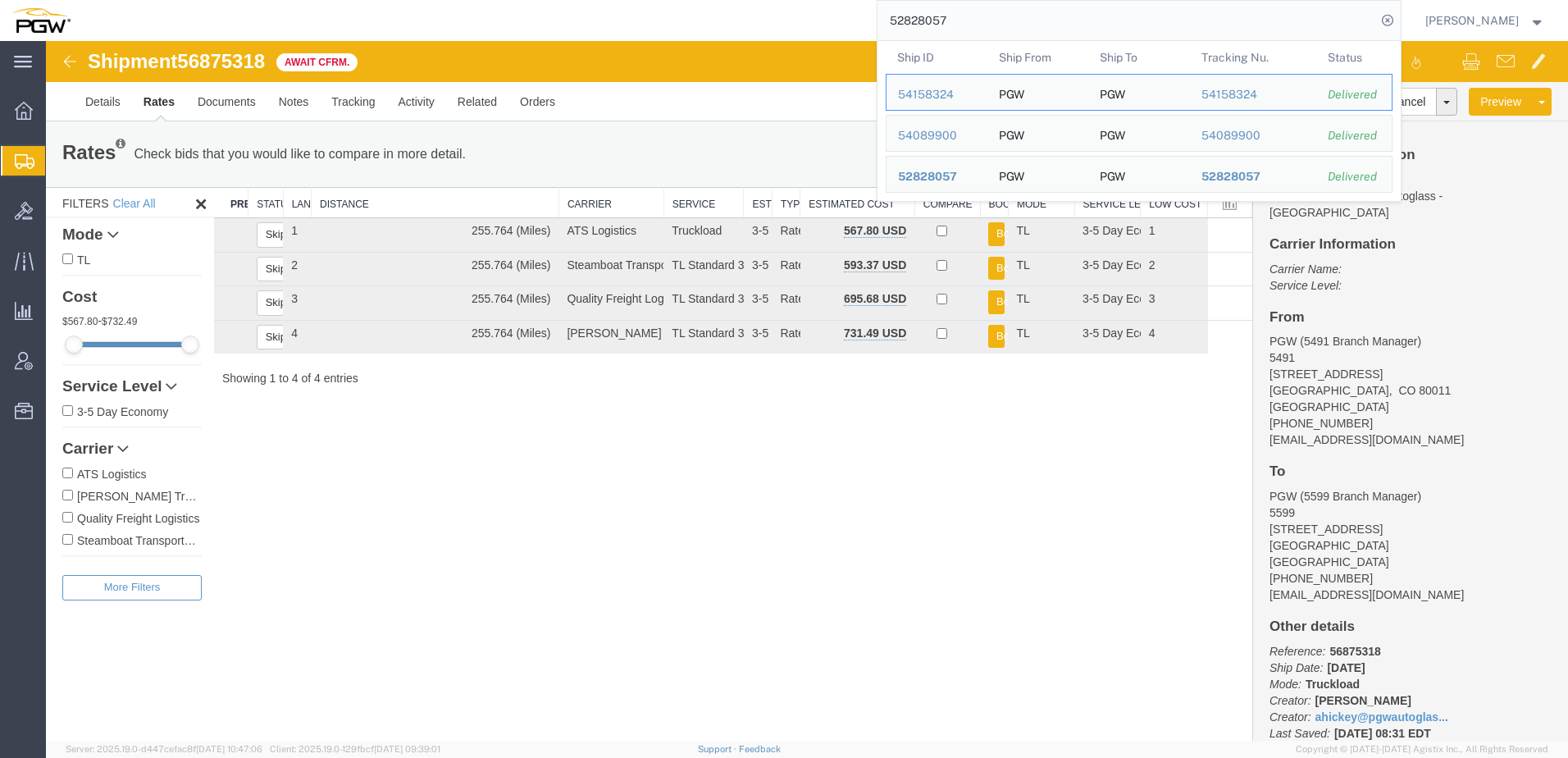
drag, startPoint x: 1019, startPoint y: 10, endPoint x: 429, endPoint y: 14, distance: 590.0
click at [442, 14] on div "52828057 Ship ID Ship From Ship To Tracking Nu. Status Ship ID 54158324 Ship Fr…" at bounding box center [742, 20] width 1320 height 41
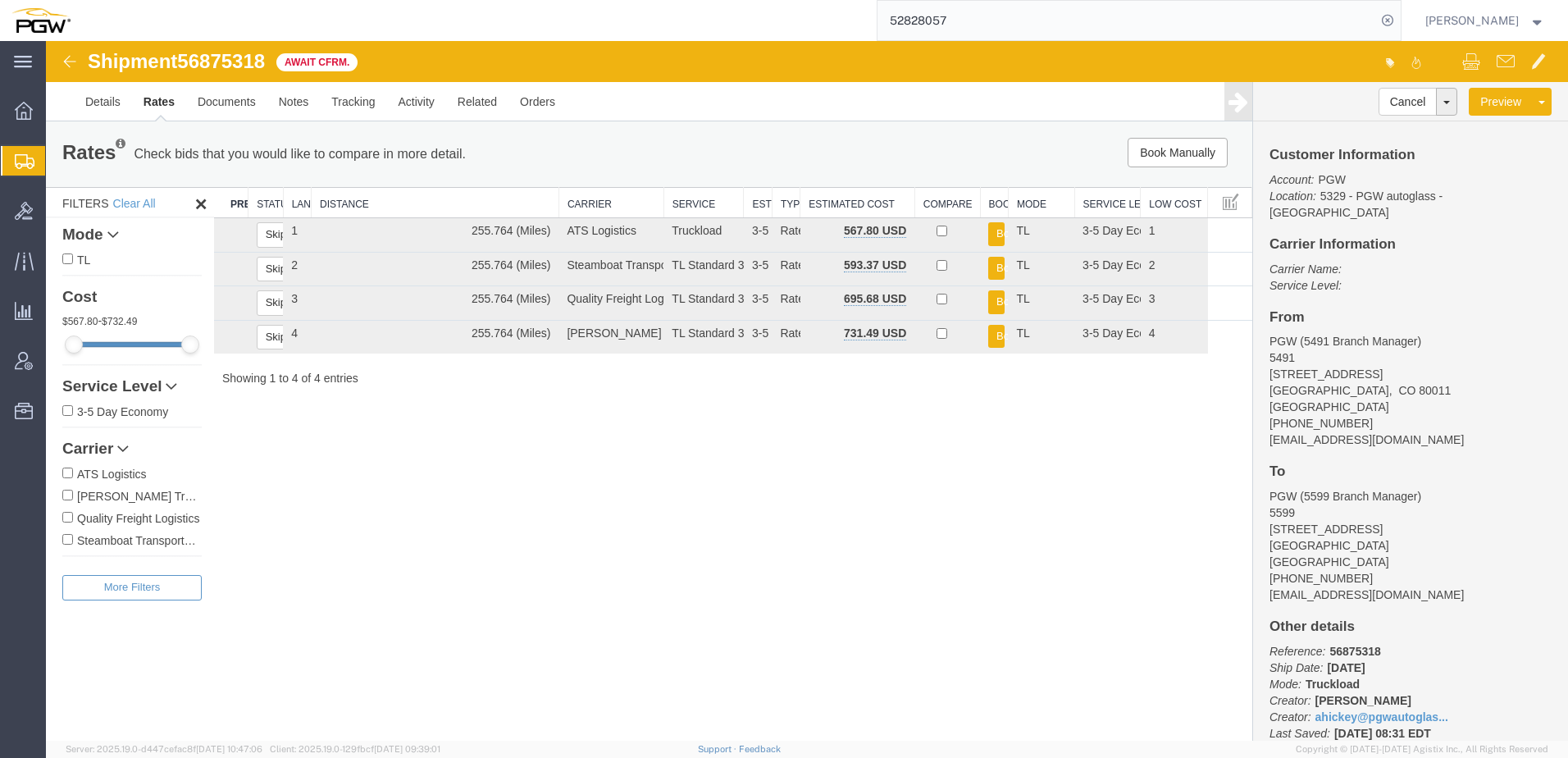
paste input "6837871"
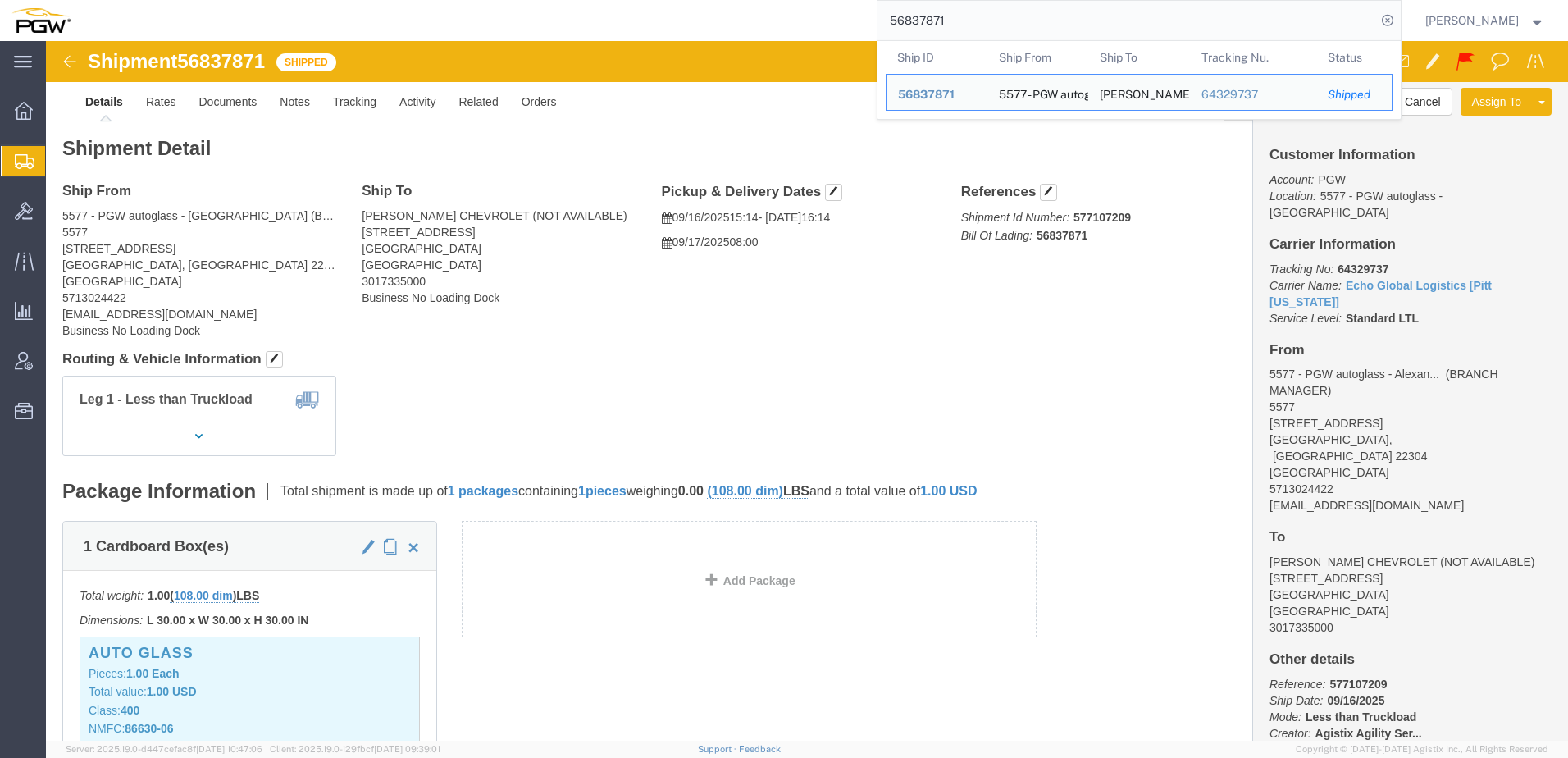
click div "Shipment Detail Ship From 5577 - PGW autoglass - Alexandria (BRANCH MANAGER) 55…"
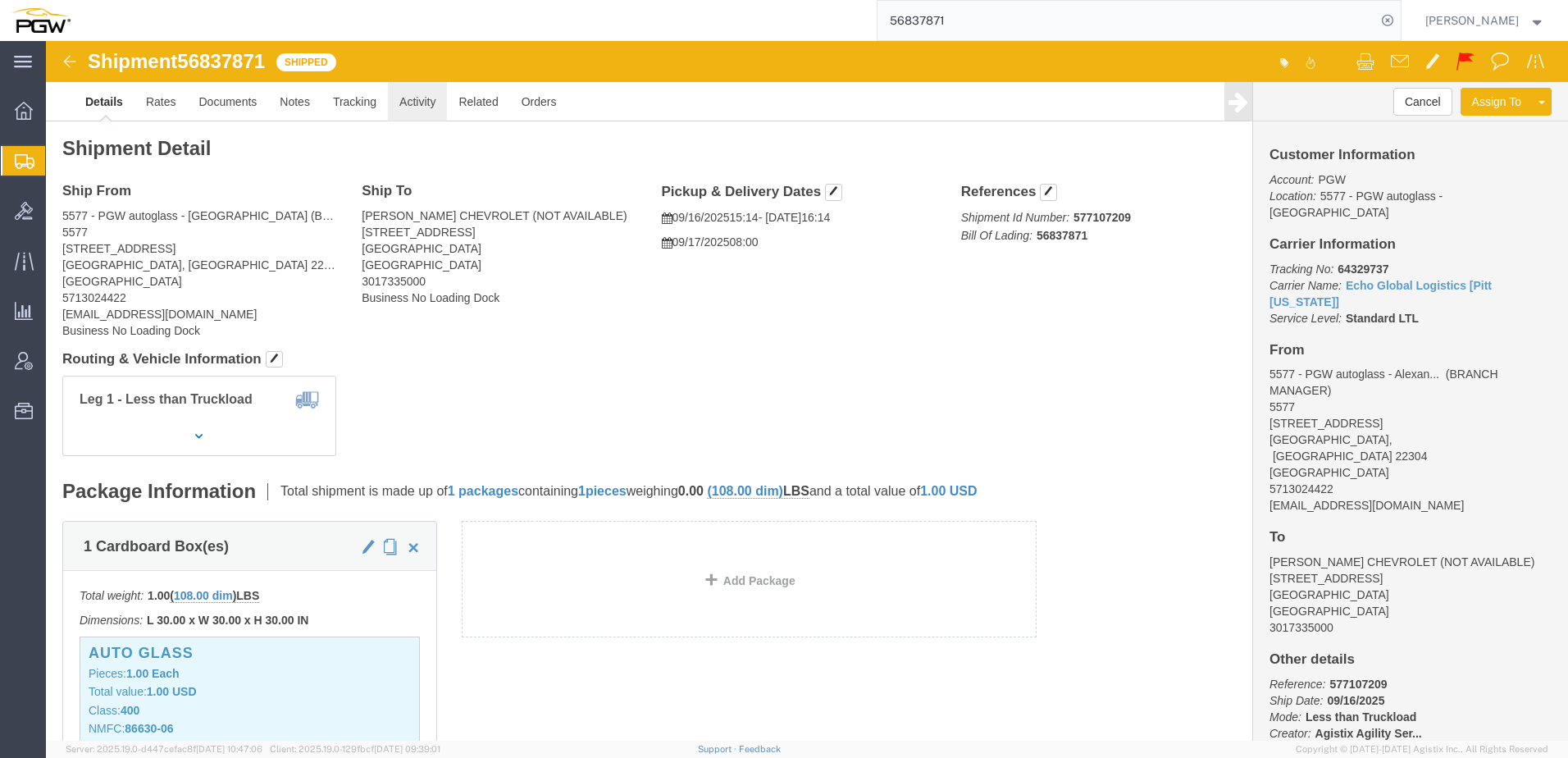
click link "Activity"
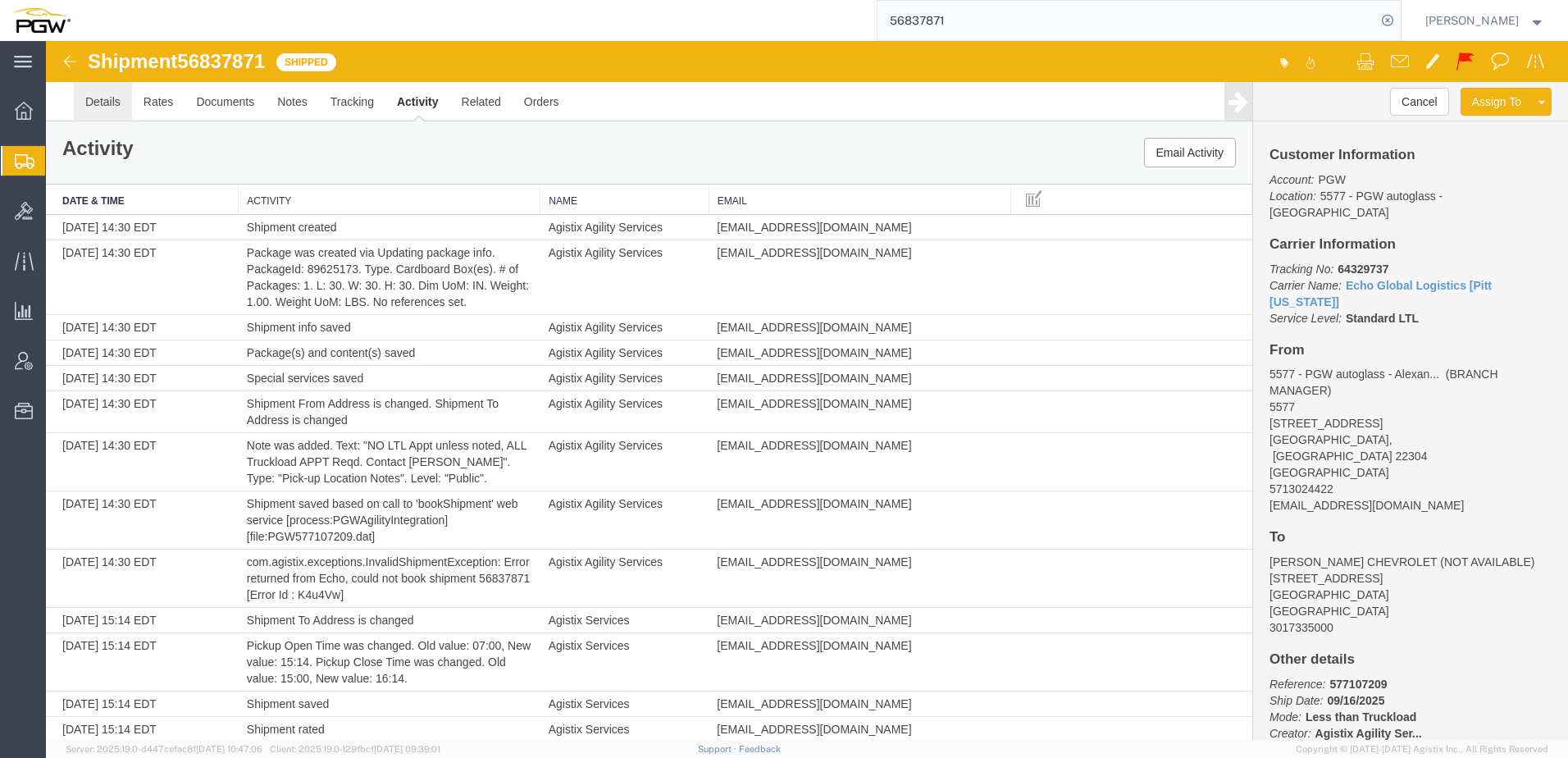
click at [98, 102] on link "Details" at bounding box center [102, 101] width 58 height 40
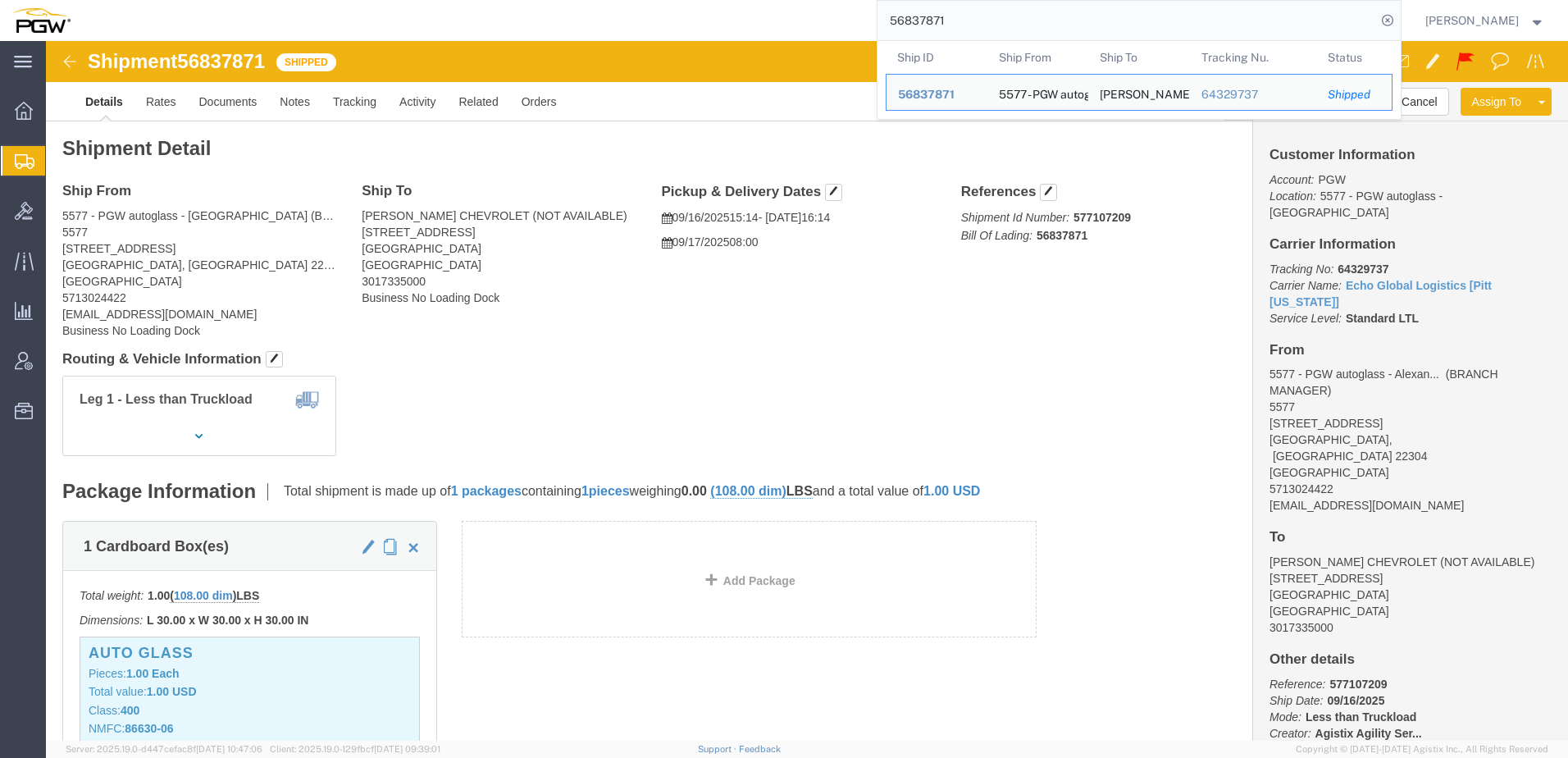
drag, startPoint x: 992, startPoint y: 19, endPoint x: 20, endPoint y: -27, distance: 973.1
click at [20, 0] on html "main_menu Created with Sketch. Collapse Menu Overview Shipments Shipment Manage…" at bounding box center [784, 379] width 1568 height 758
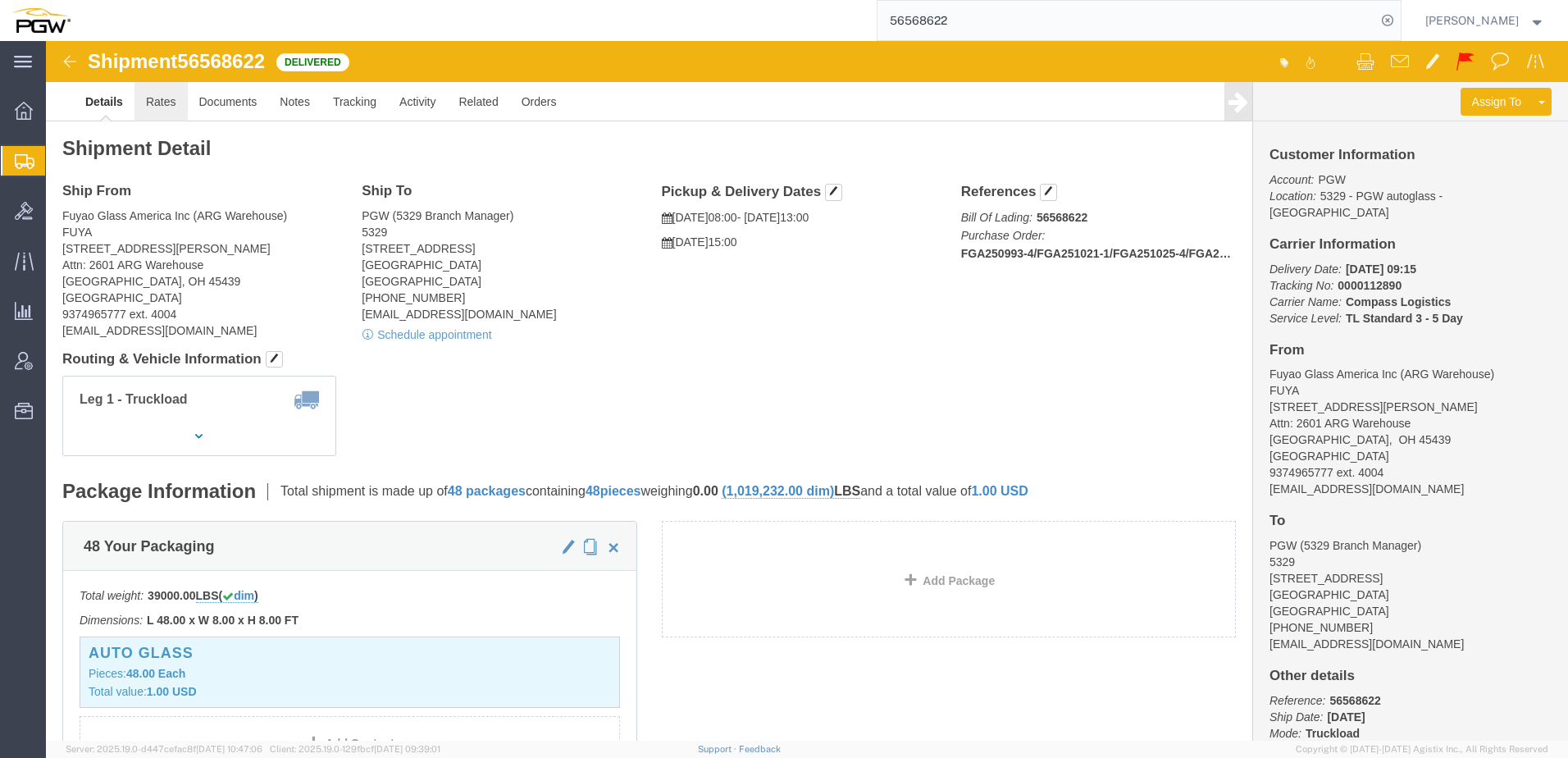
click link "Rates"
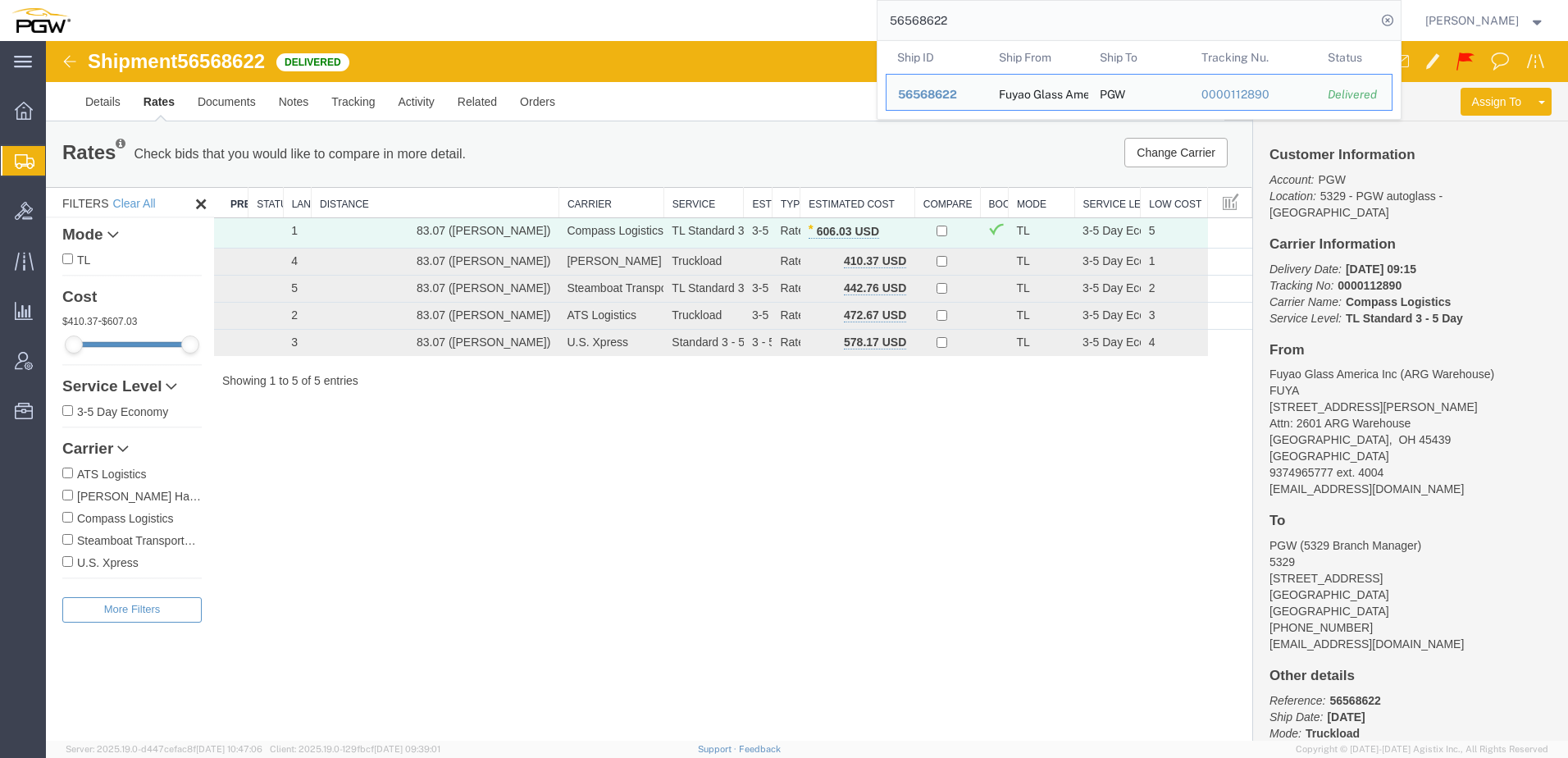
drag, startPoint x: 983, startPoint y: 21, endPoint x: 349, endPoint y: 16, distance: 634.0
click at [397, 0] on html "main_menu Created with Sketch. Collapse Menu Overview Shipments Shipment Manage…" at bounding box center [784, 379] width 1568 height 758
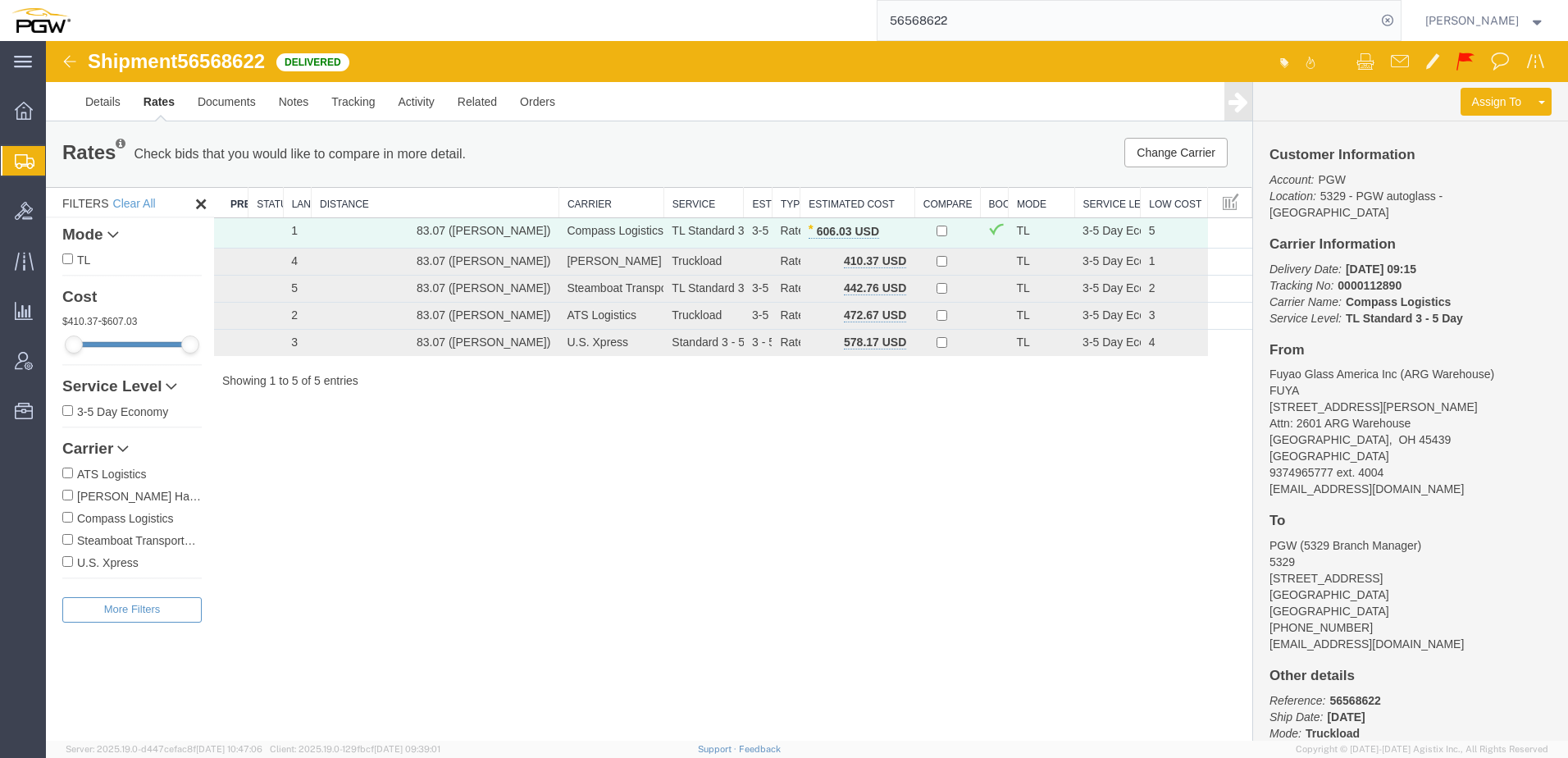
paste input "56594439"
type input "56594439"
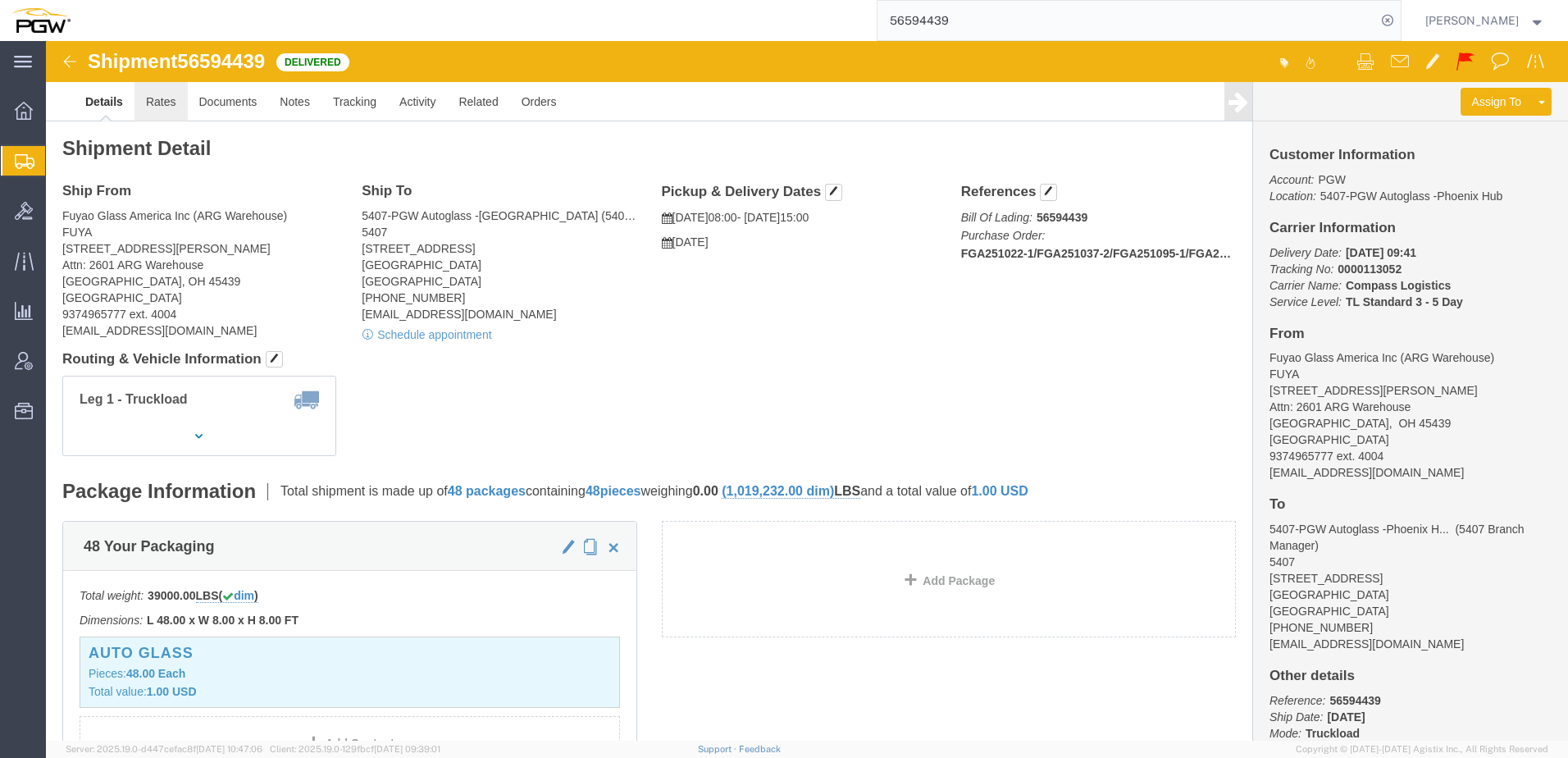
click link "Rates"
